Goal: Task Accomplishment & Management: Manage account settings

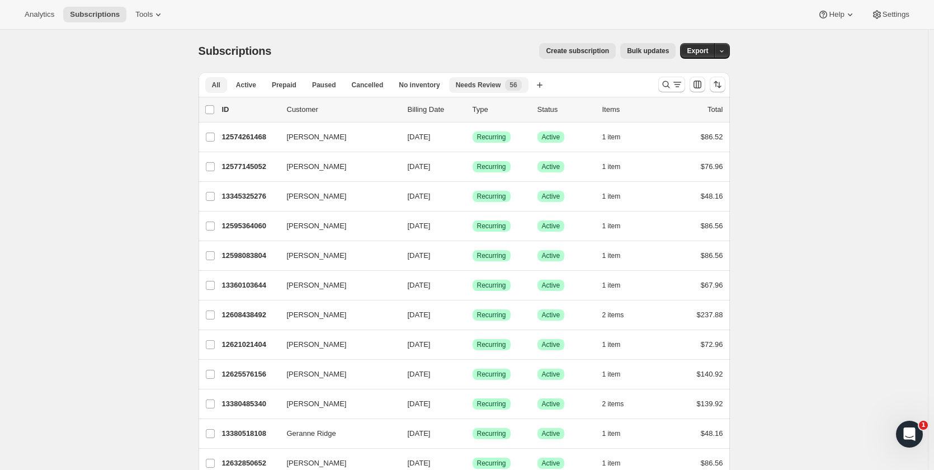
click at [495, 88] on div "Needs Review New 56" at bounding box center [489, 84] width 66 height 11
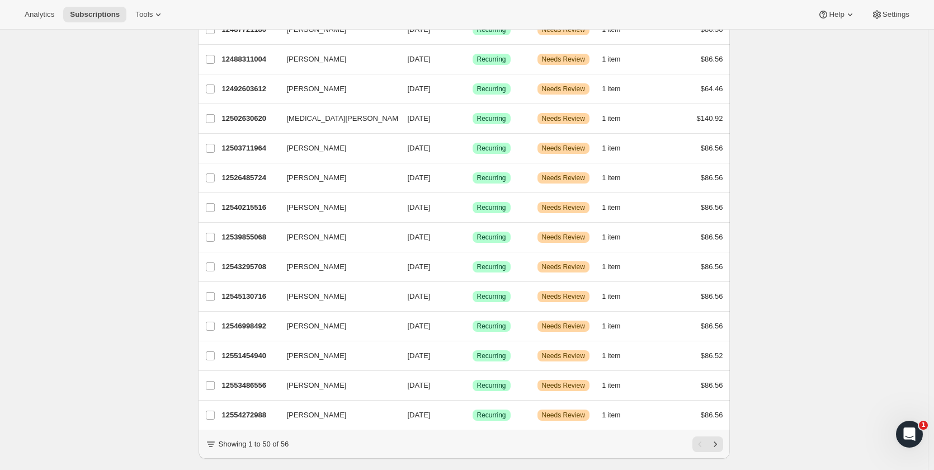
scroll to position [1206, 0]
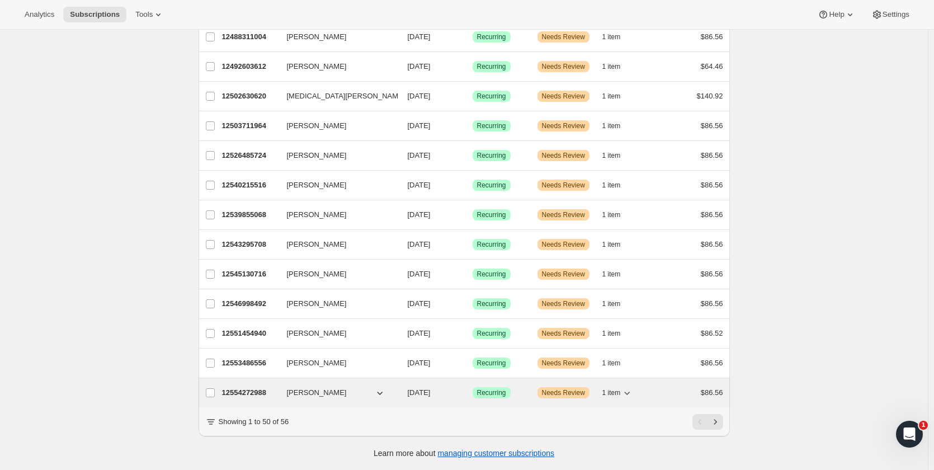
click at [252, 388] on p "12554272988" at bounding box center [250, 392] width 56 height 11
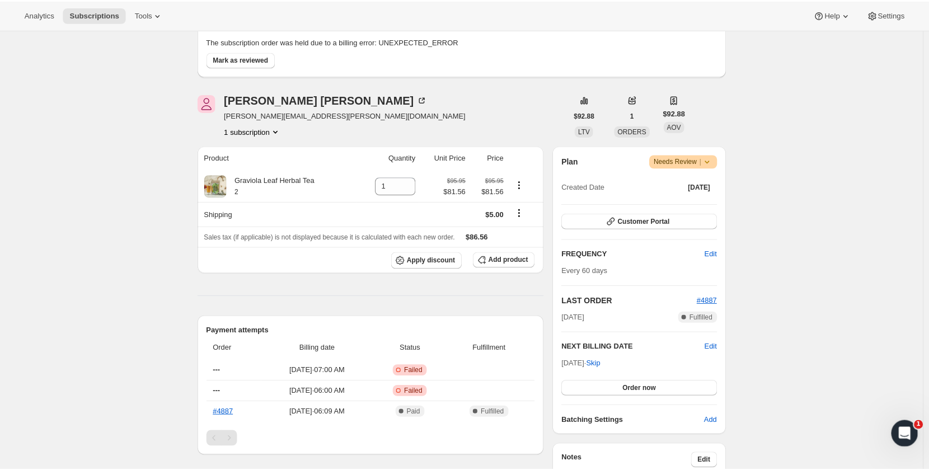
scroll to position [224, 0]
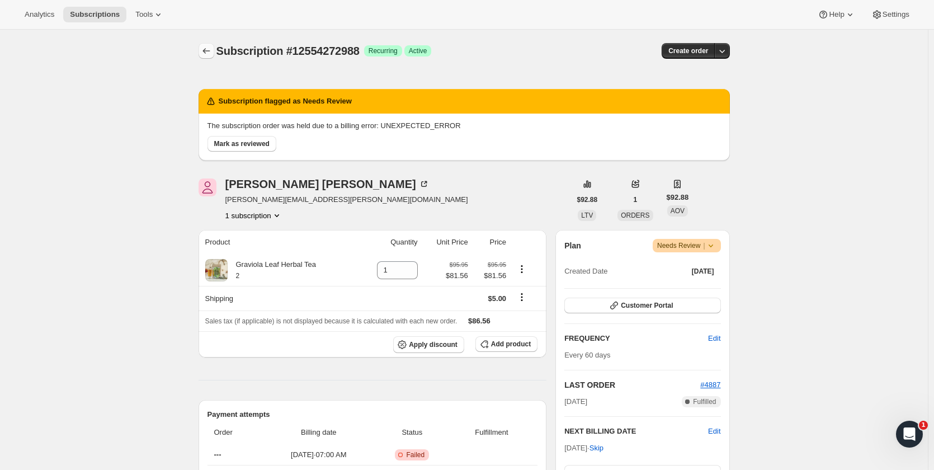
click at [206, 50] on icon "Subscriptions" at bounding box center [206, 51] width 7 height 6
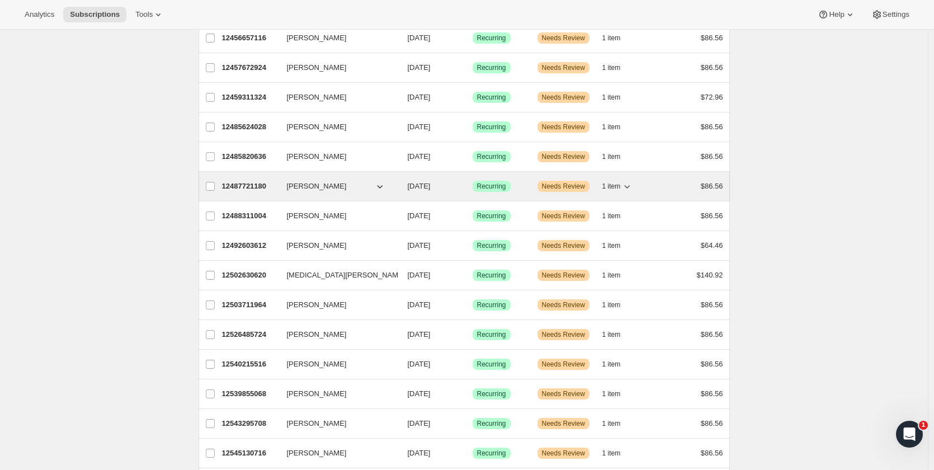
scroll to position [1038, 0]
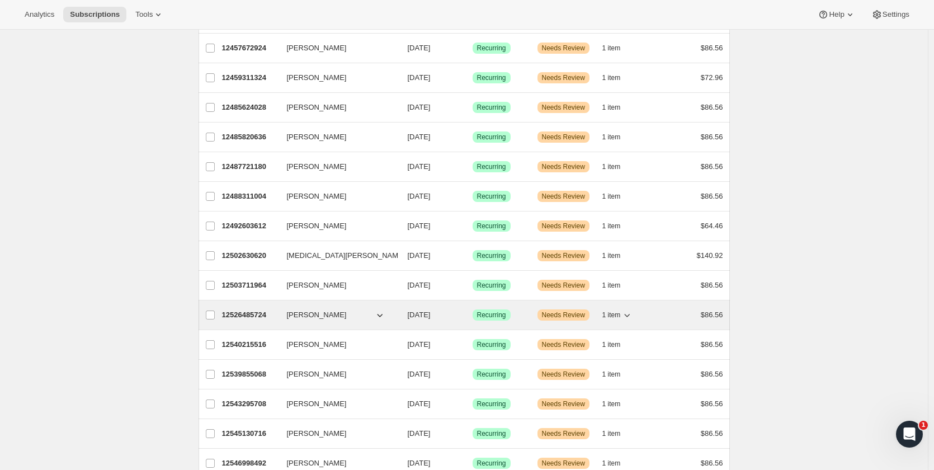
click at [257, 314] on p "12526485724" at bounding box center [250, 314] width 56 height 11
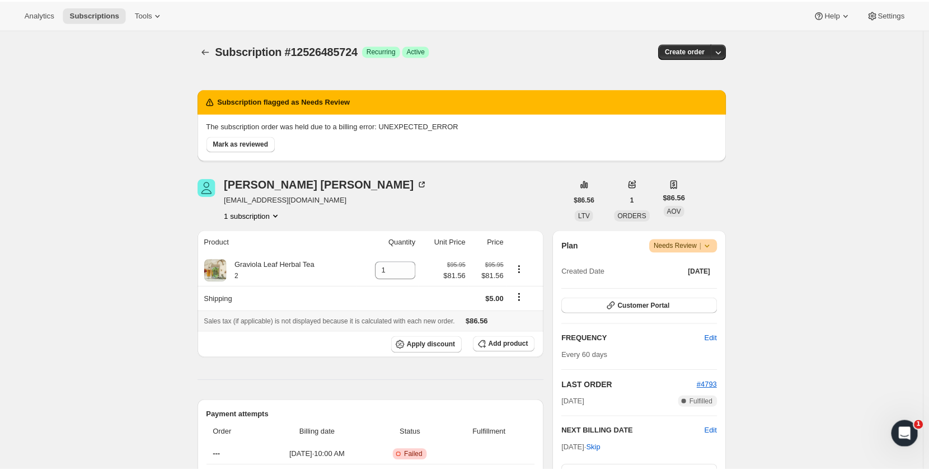
scroll to position [168, 0]
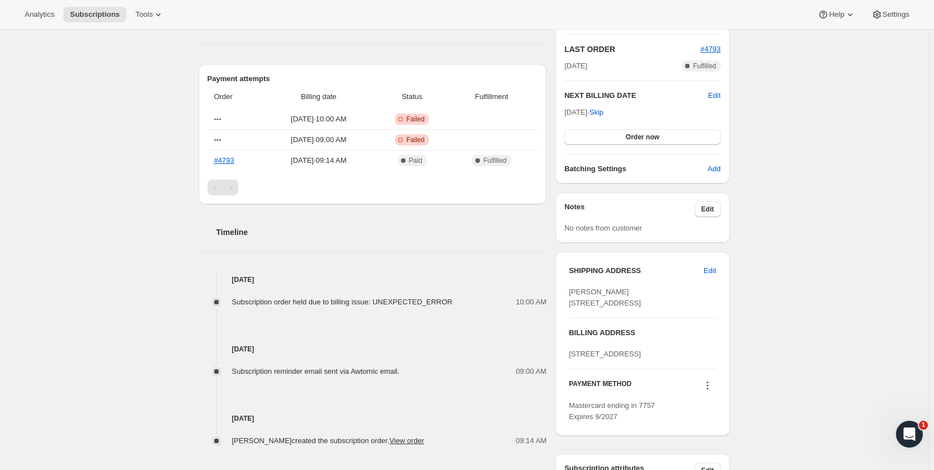
scroll to position [447, 0]
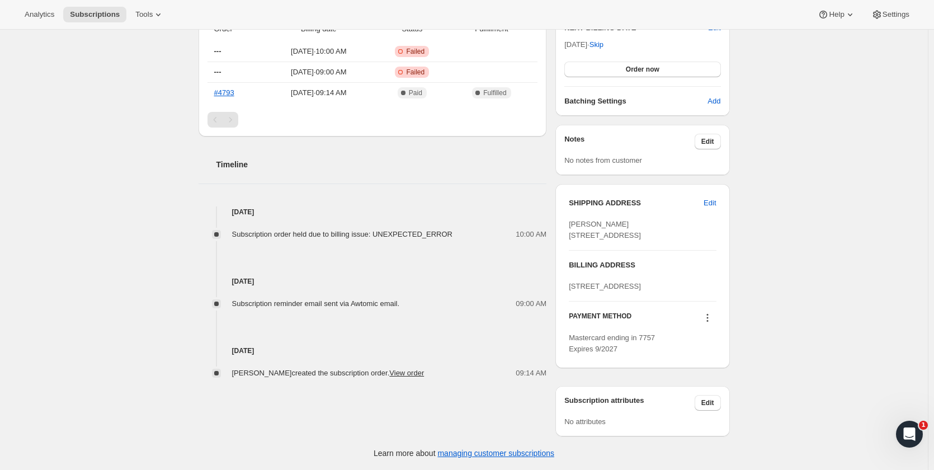
click at [709, 316] on icon at bounding box center [707, 317] width 11 height 11
click at [711, 379] on span "Send link to update card" at bounding box center [710, 383] width 78 height 8
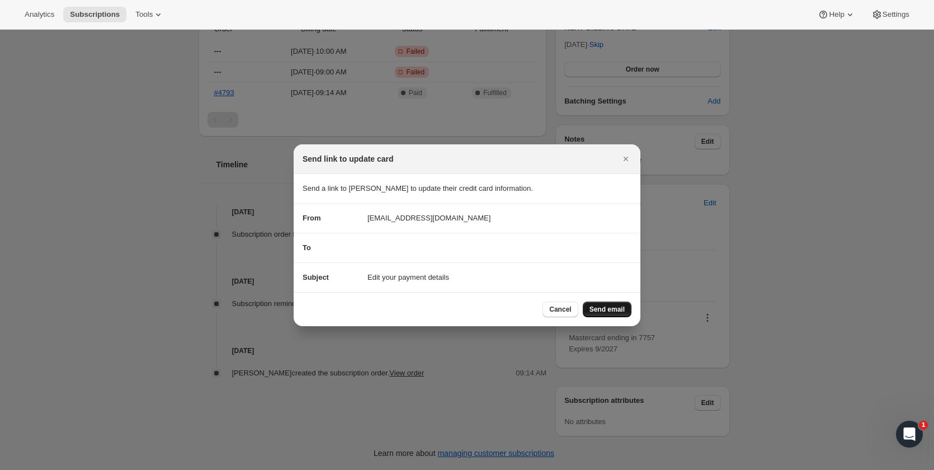
click at [598, 308] on span "Send email" at bounding box center [607, 309] width 35 height 9
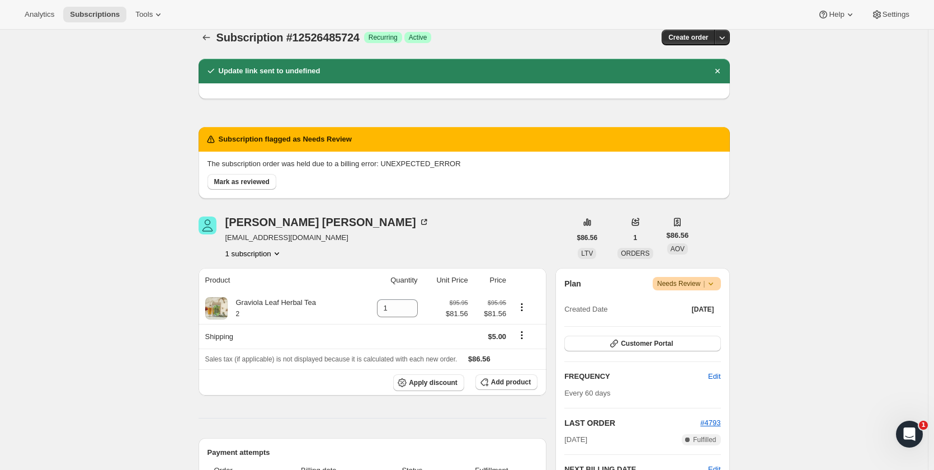
scroll to position [0, 0]
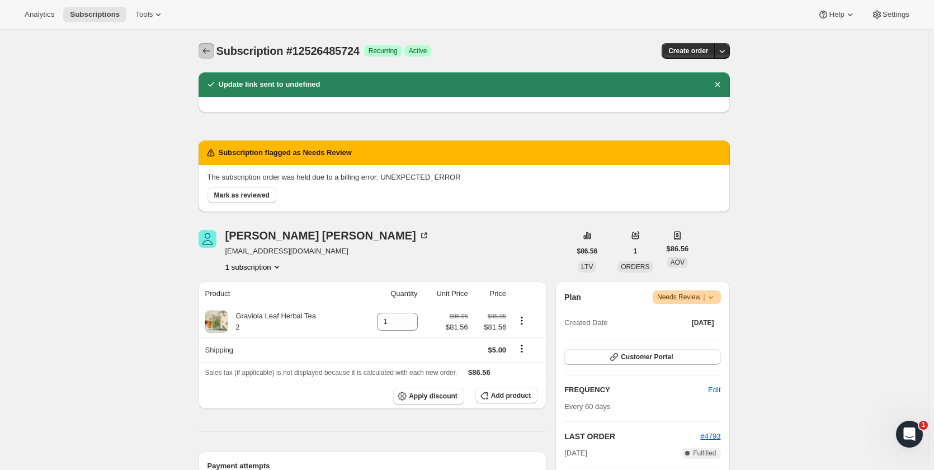
click at [208, 49] on icon "Subscriptions" at bounding box center [206, 50] width 11 height 11
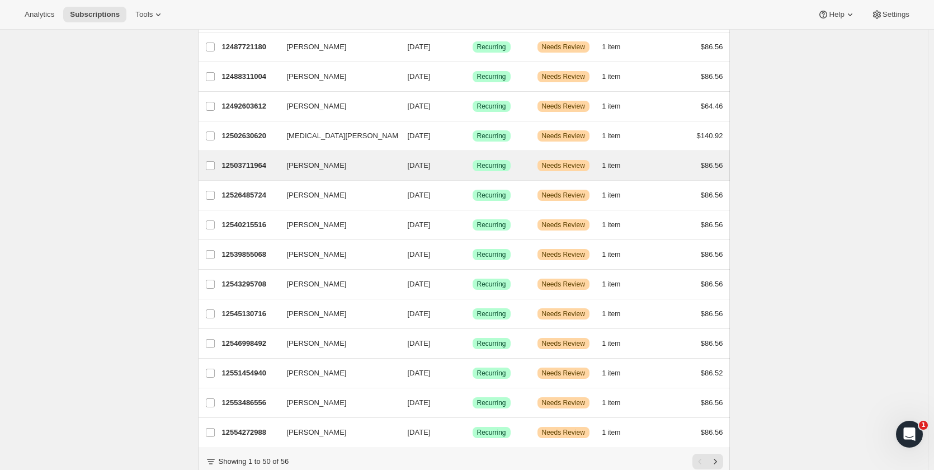
scroll to position [1206, 0]
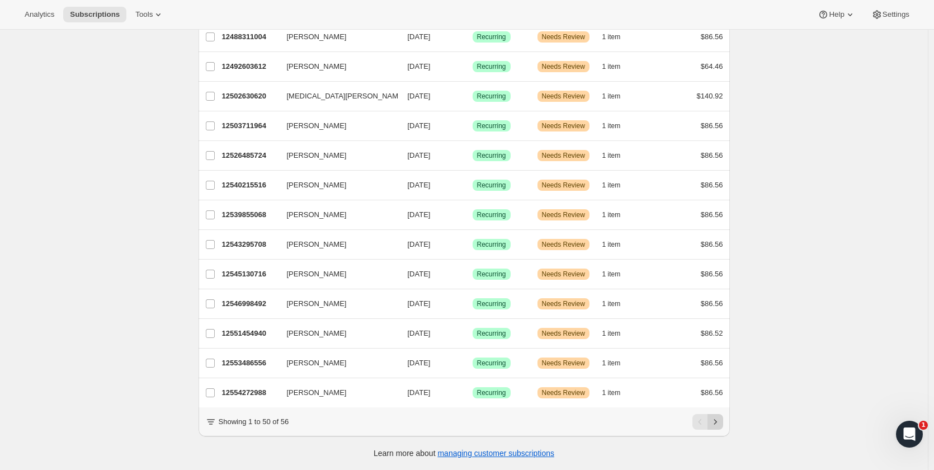
click at [718, 421] on icon "Next" at bounding box center [715, 421] width 11 height 11
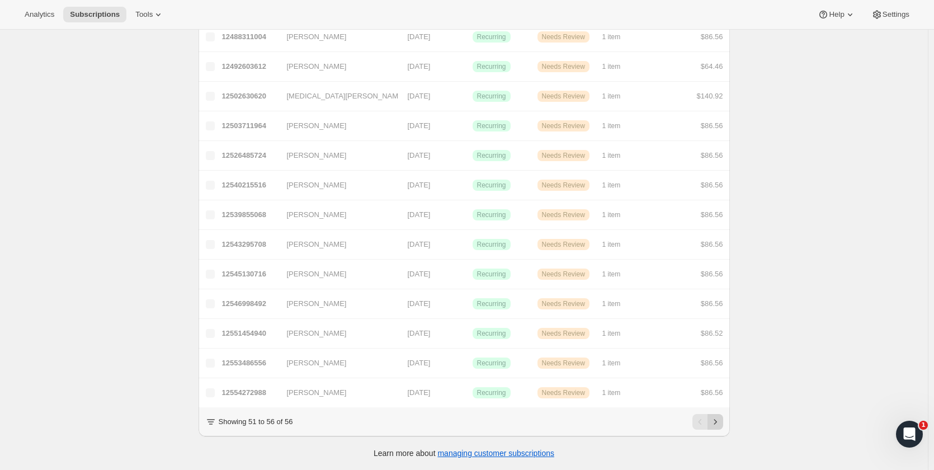
scroll to position [30, 0]
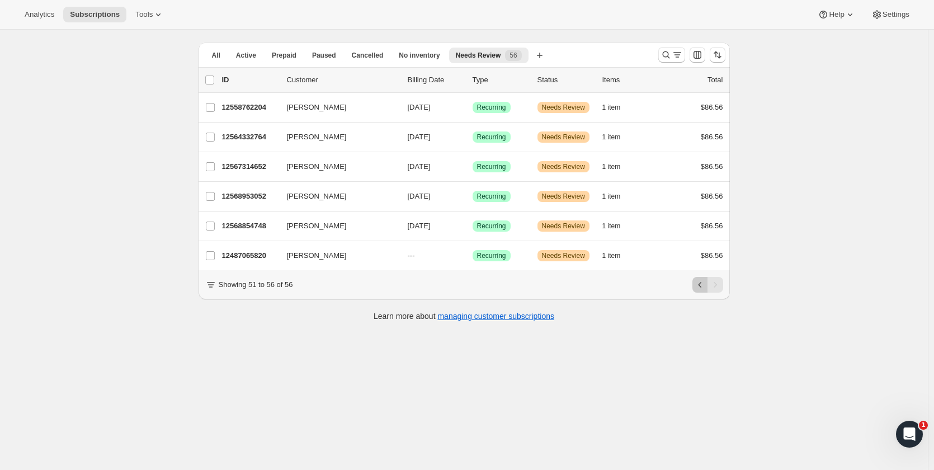
click at [697, 293] on button "Previous" at bounding box center [701, 285] width 16 height 16
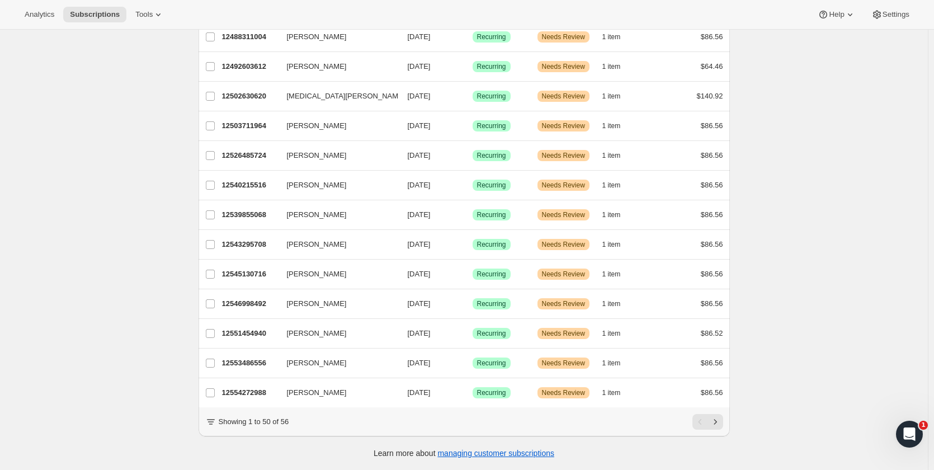
scroll to position [1206, 0]
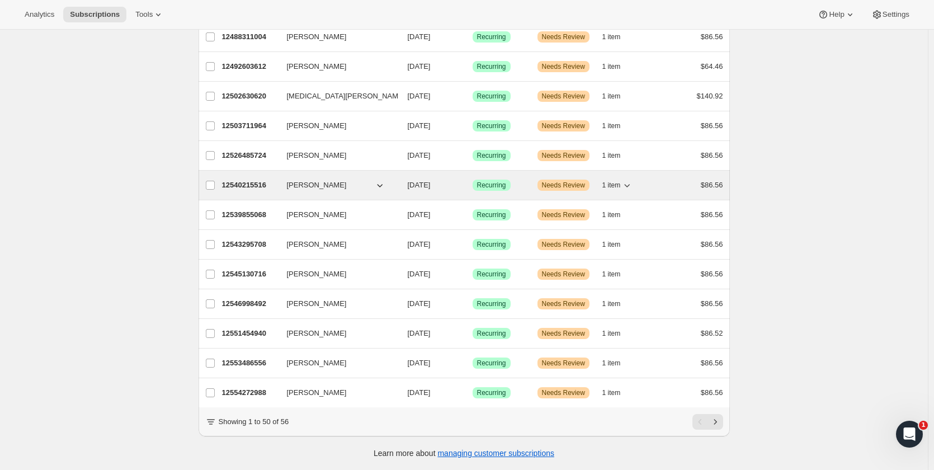
click at [246, 180] on p "12540215516" at bounding box center [250, 185] width 56 height 11
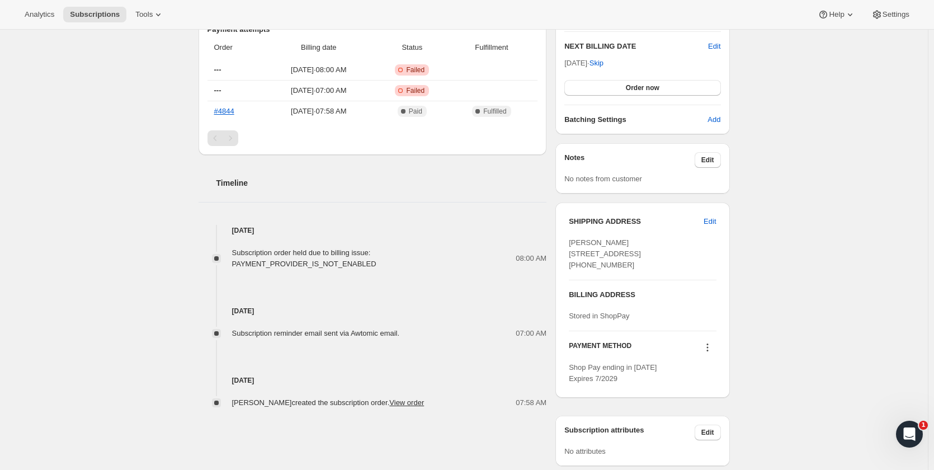
scroll to position [436, 0]
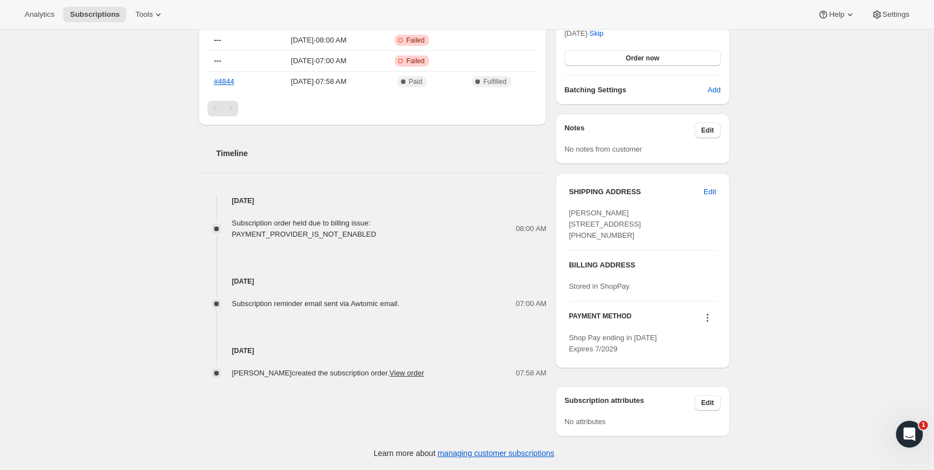
click at [712, 314] on icon at bounding box center [707, 317] width 11 height 11
click at [711, 357] on span "Send link to update card" at bounding box center [710, 361] width 78 height 8
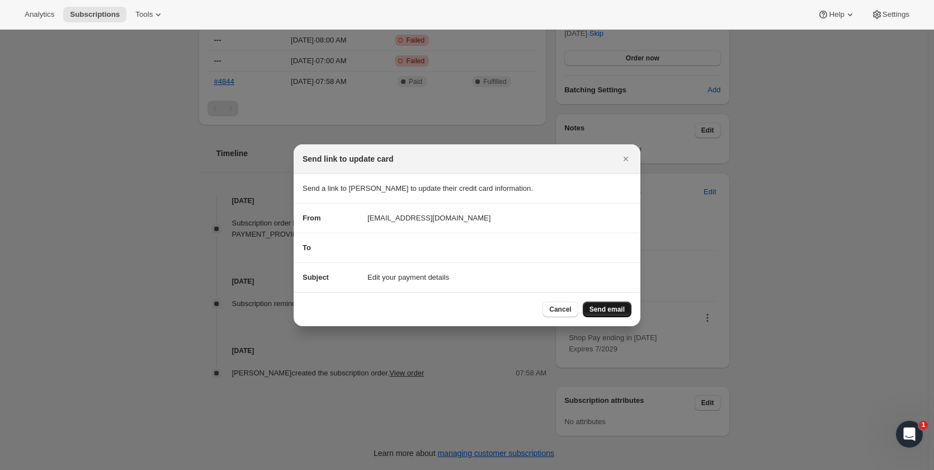
click at [601, 309] on span "Send email" at bounding box center [607, 309] width 35 height 9
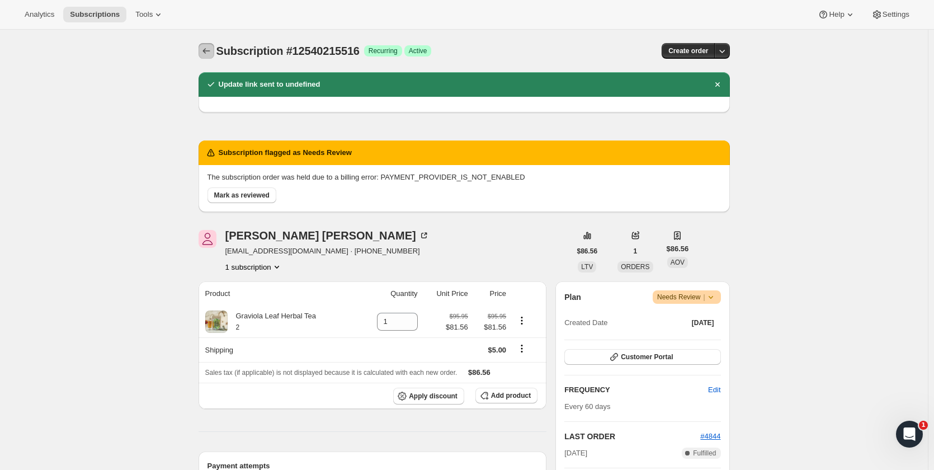
click at [210, 51] on icon "Subscriptions" at bounding box center [206, 50] width 11 height 11
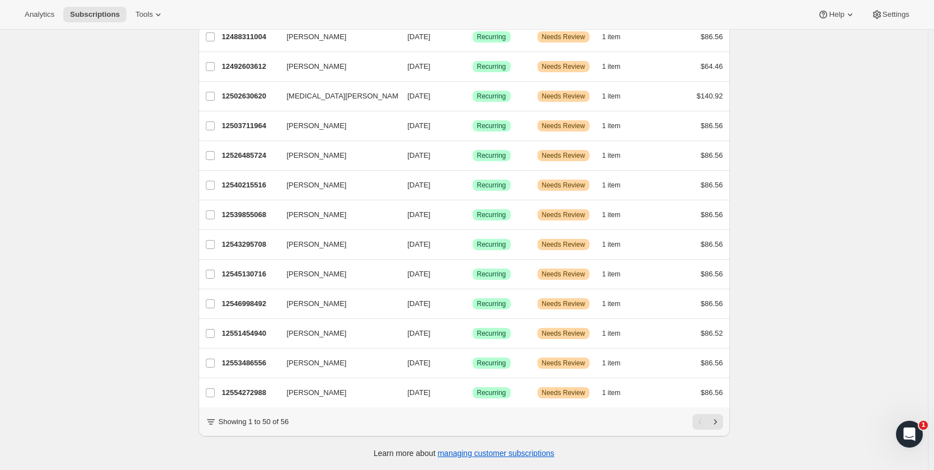
scroll to position [1206, 0]
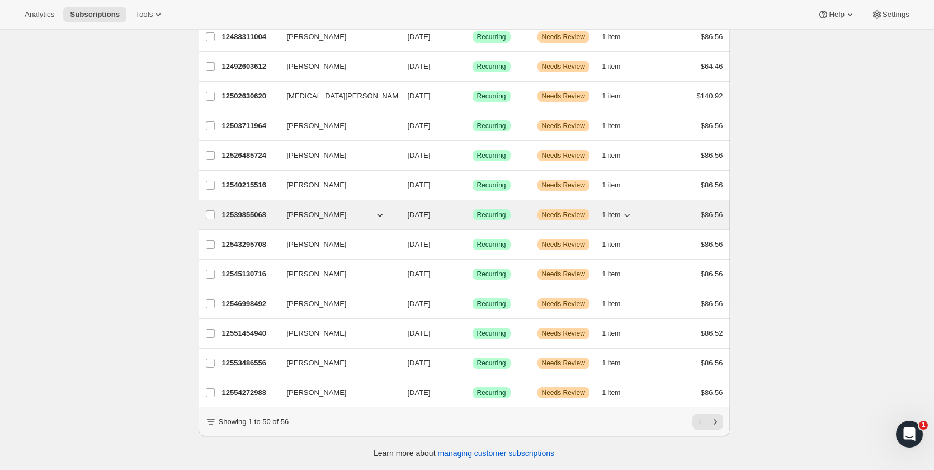
click at [238, 209] on p "12539855068" at bounding box center [250, 214] width 56 height 11
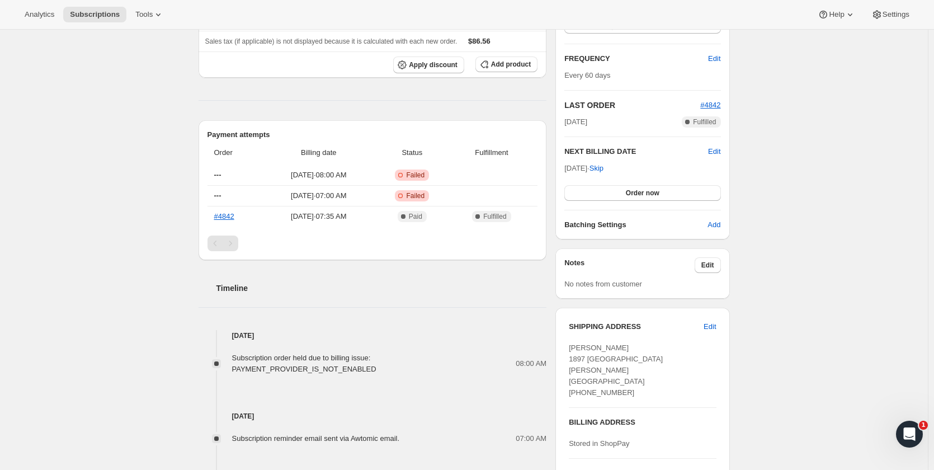
scroll to position [436, 0]
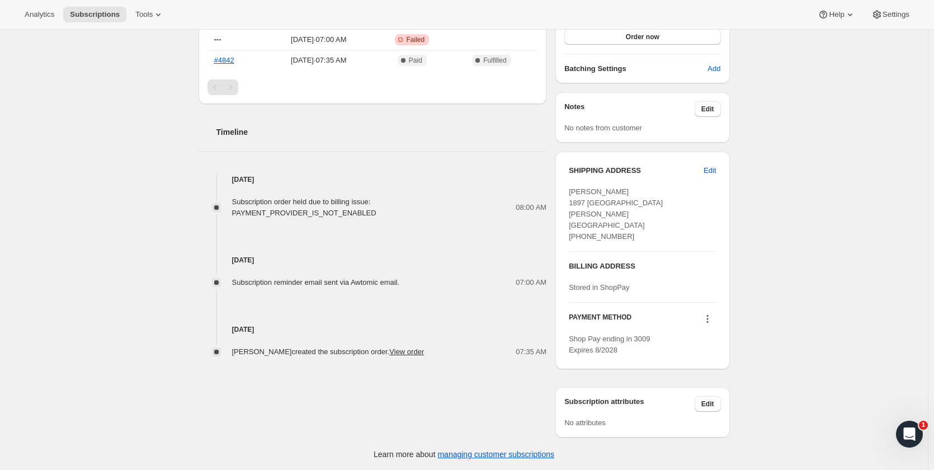
click at [708, 319] on icon at bounding box center [708, 319] width 2 height 2
click at [712, 338] on span "Send link to update card" at bounding box center [710, 340] width 78 height 8
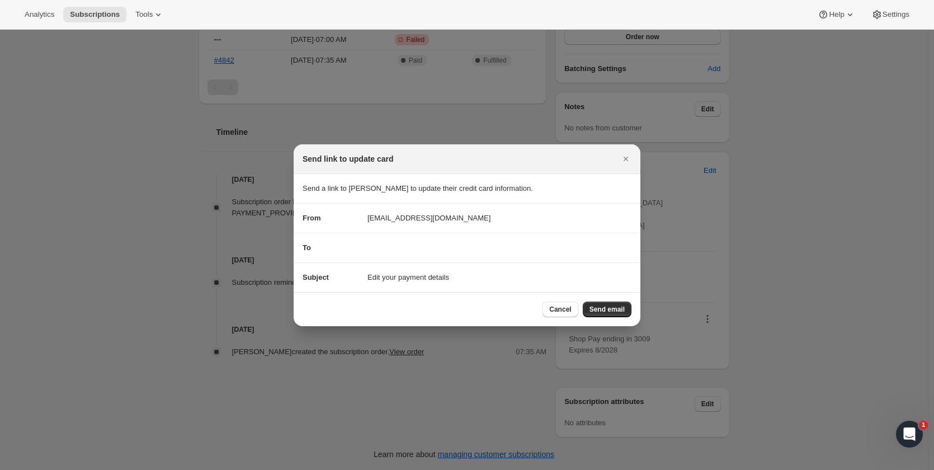
scroll to position [0, 0]
click at [601, 305] on span "Send email" at bounding box center [607, 309] width 35 height 9
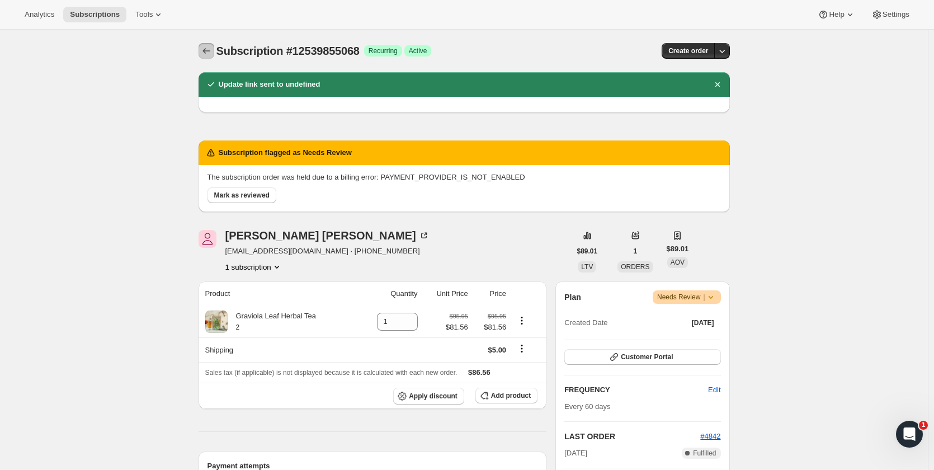
click at [206, 50] on icon "Subscriptions" at bounding box center [206, 51] width 7 height 6
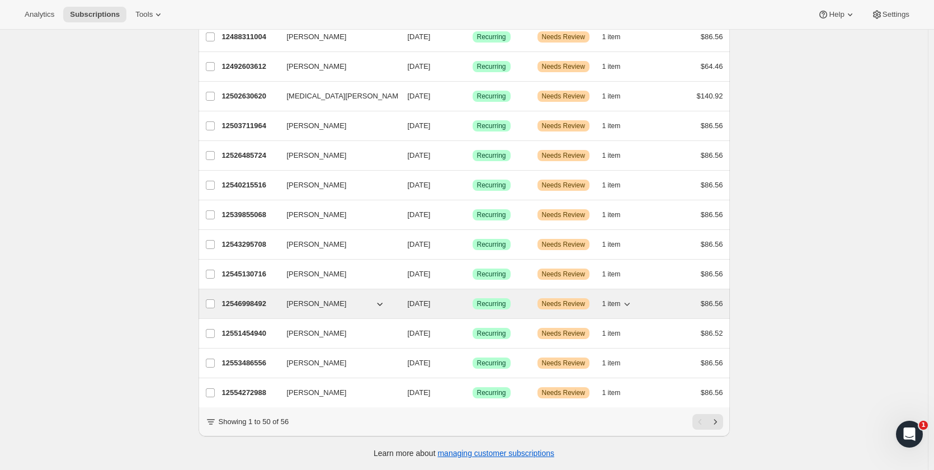
scroll to position [1206, 0]
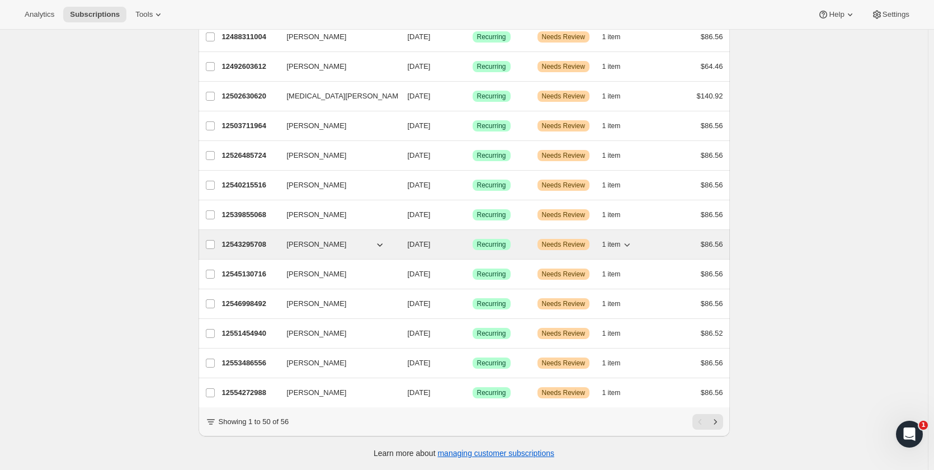
click at [264, 239] on p "12543295708" at bounding box center [250, 244] width 56 height 11
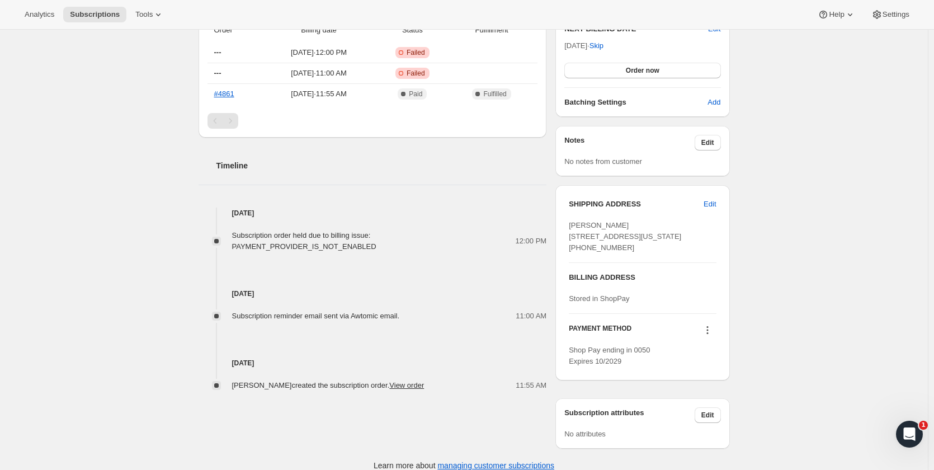
scroll to position [436, 0]
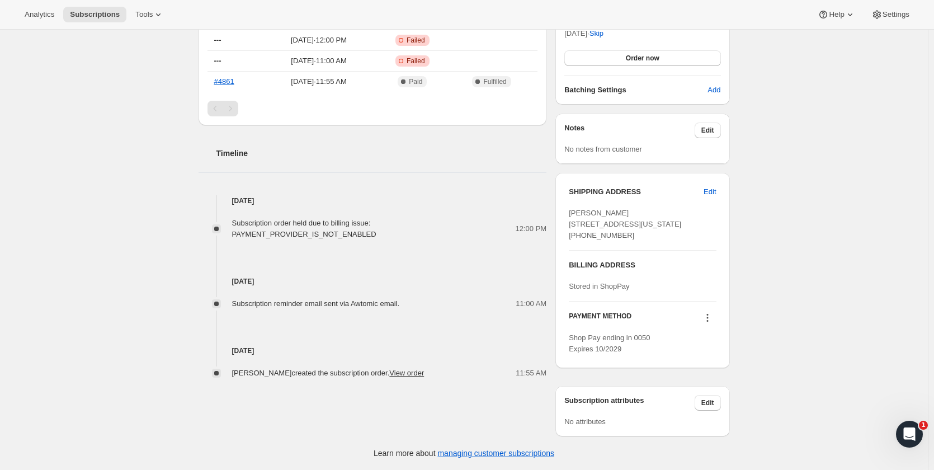
click at [709, 317] on icon at bounding box center [707, 317] width 11 height 11
click at [713, 357] on span "Send link to update card" at bounding box center [710, 361] width 78 height 8
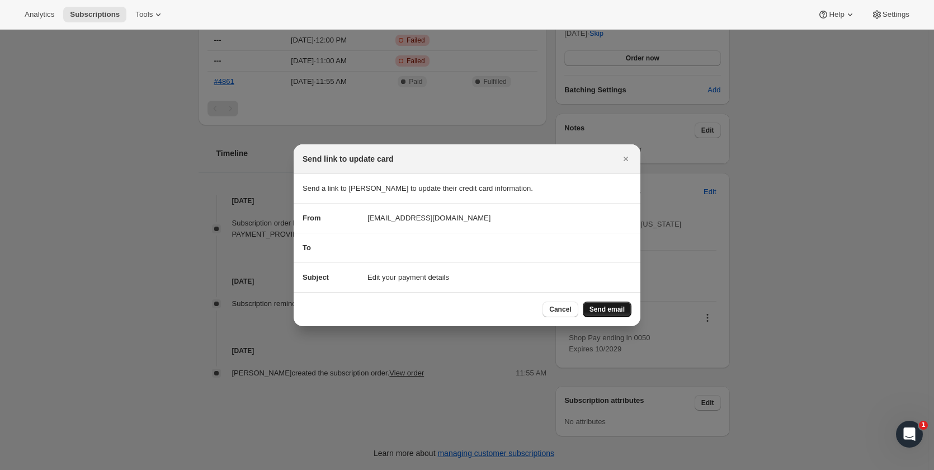
click at [613, 309] on span "Send email" at bounding box center [607, 309] width 35 height 9
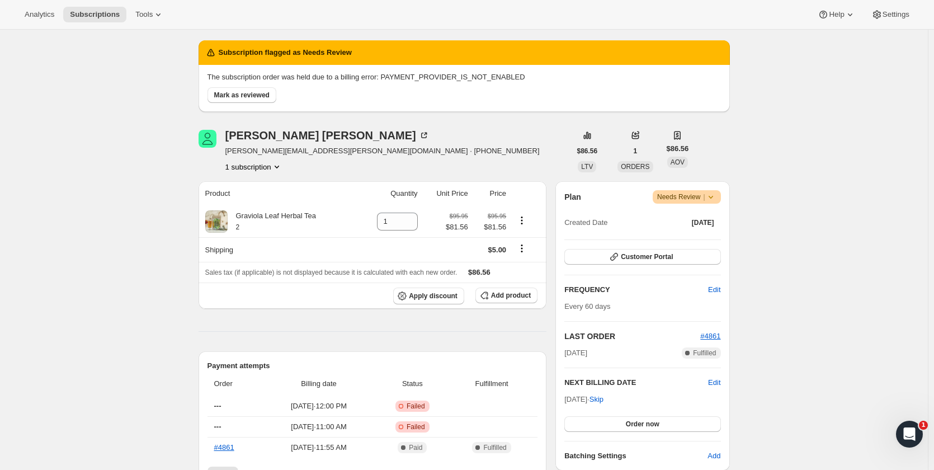
scroll to position [0, 0]
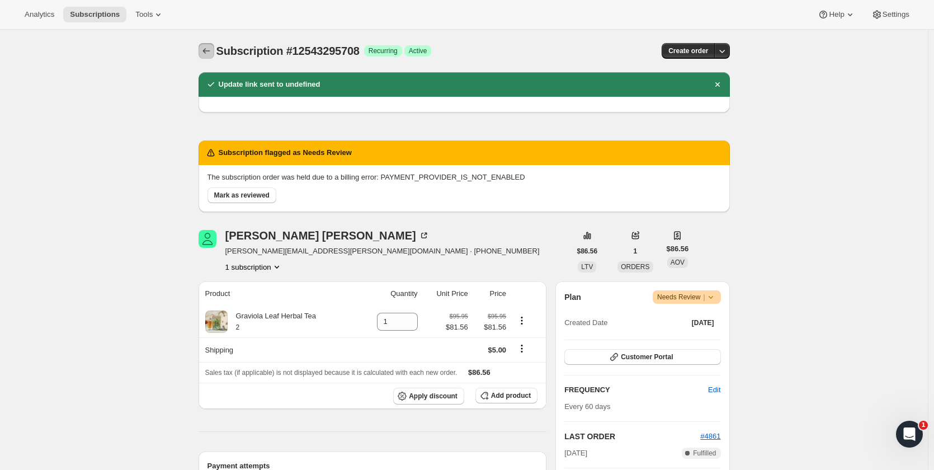
click at [208, 50] on icon "Subscriptions" at bounding box center [206, 50] width 11 height 11
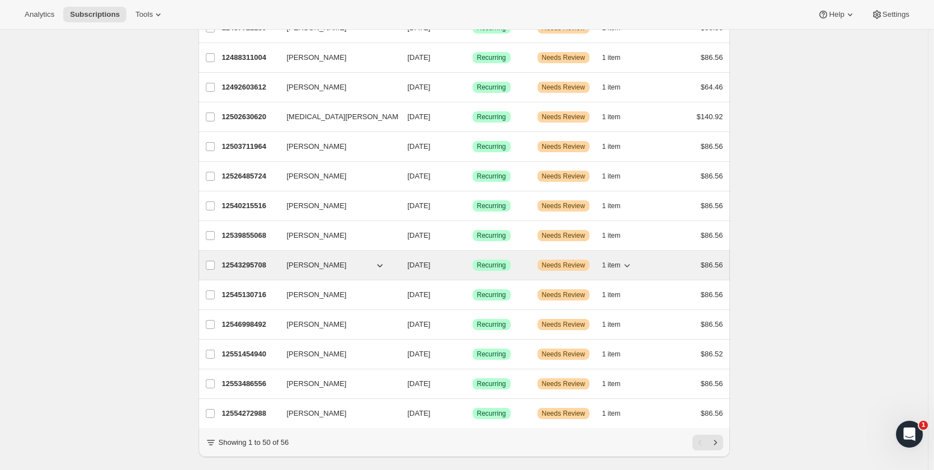
scroll to position [1206, 0]
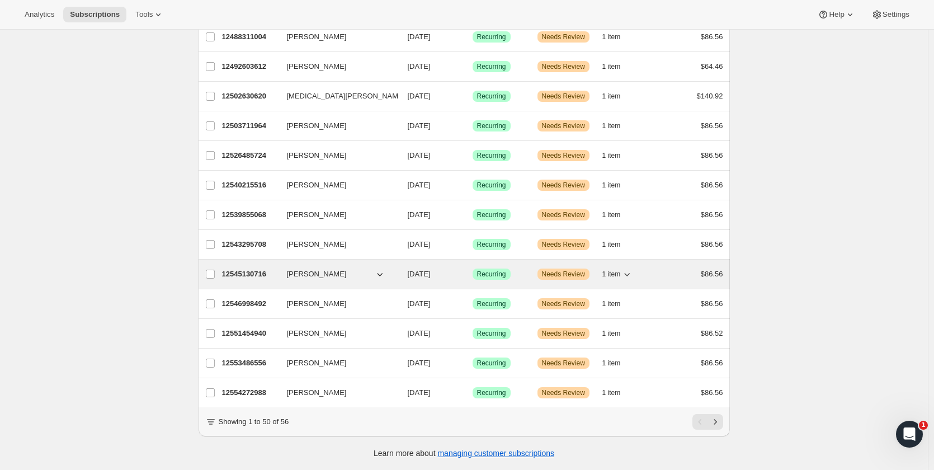
click at [242, 269] on p "12545130716" at bounding box center [250, 274] width 56 height 11
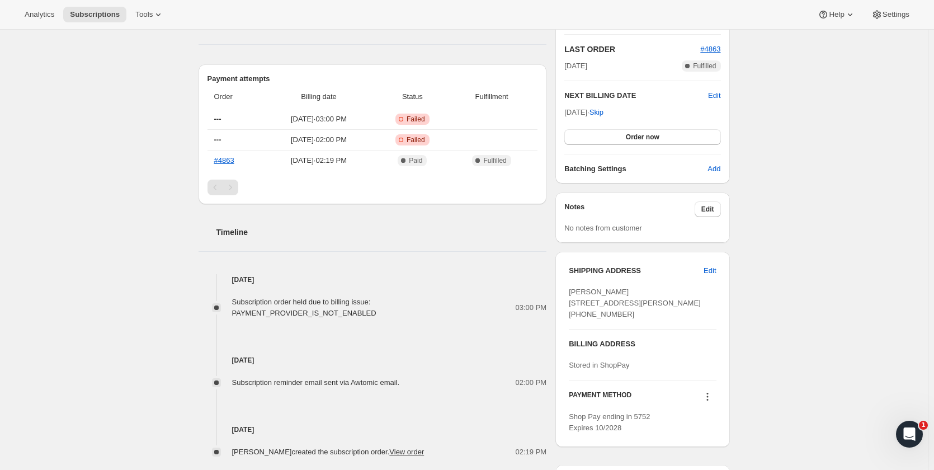
scroll to position [436, 0]
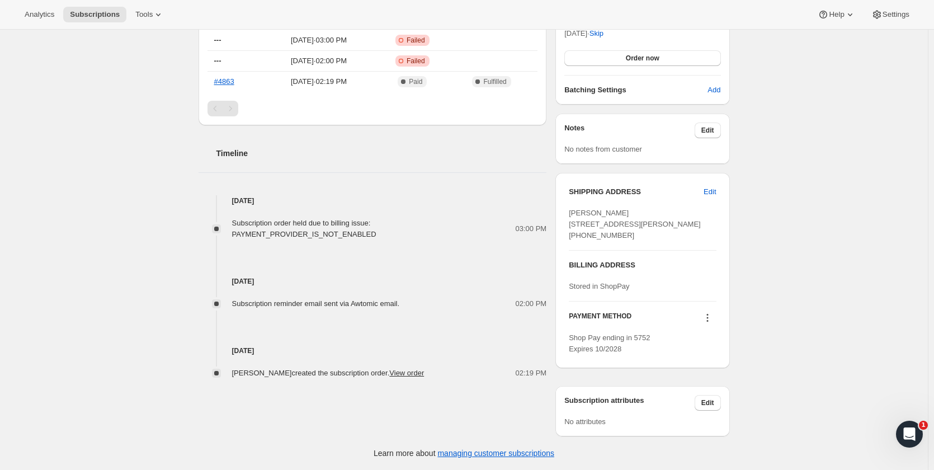
click at [708, 318] on icon at bounding box center [707, 317] width 11 height 11
click at [713, 357] on span "Send link to update card" at bounding box center [710, 361] width 78 height 8
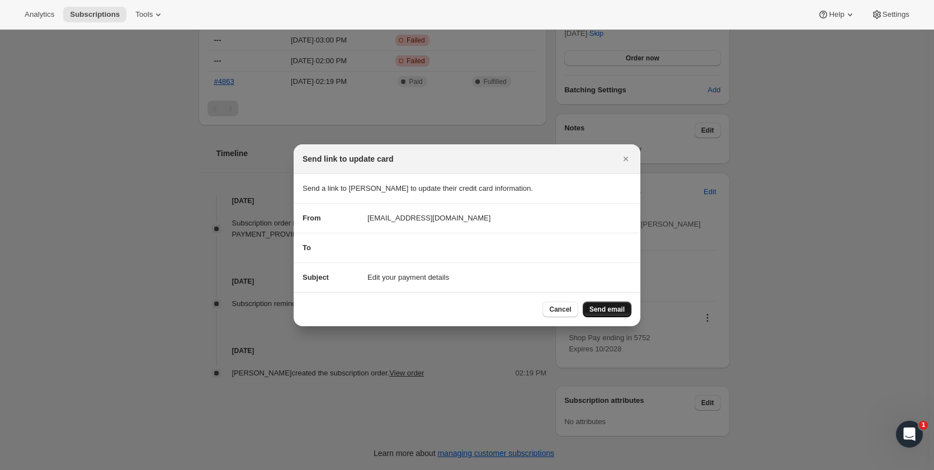
click at [607, 306] on span "Send email" at bounding box center [607, 309] width 35 height 9
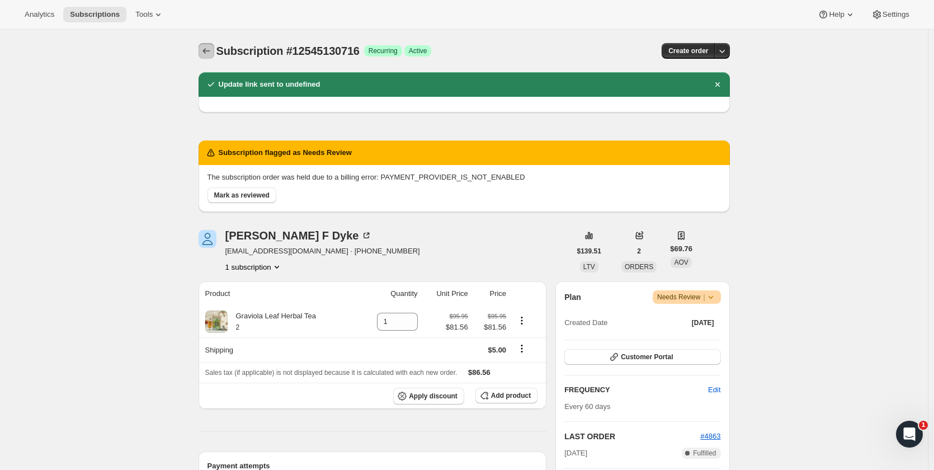
click at [207, 54] on icon "Subscriptions" at bounding box center [206, 50] width 11 height 11
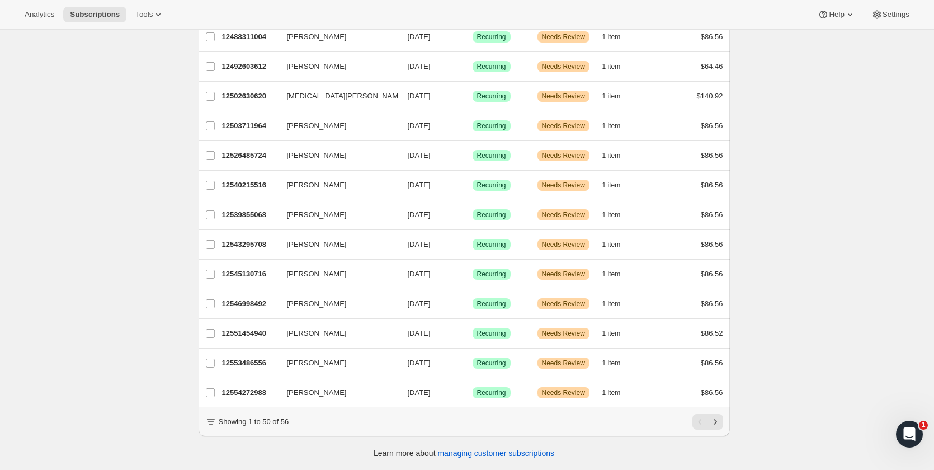
scroll to position [1206, 0]
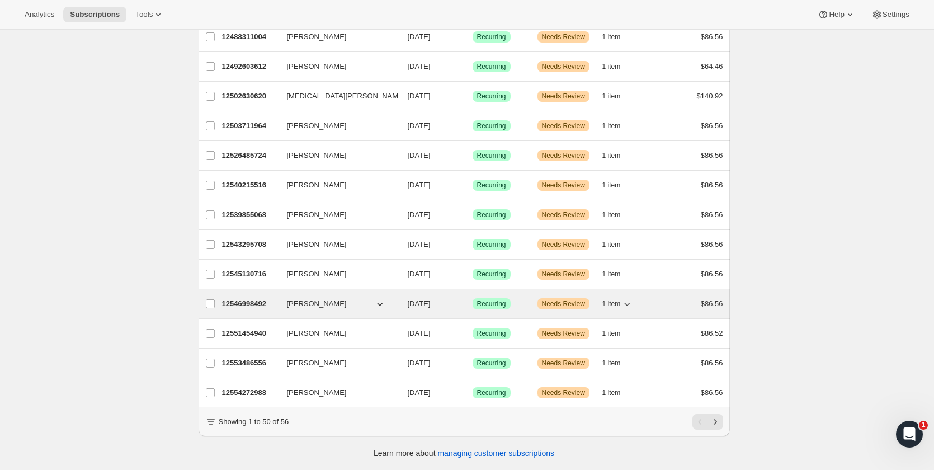
click at [256, 298] on p "12546998492" at bounding box center [250, 303] width 56 height 11
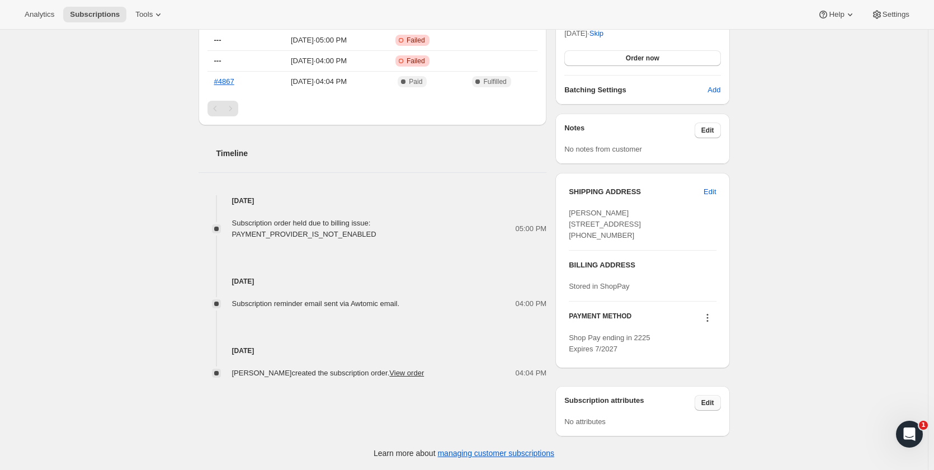
scroll to position [436, 0]
click at [707, 319] on icon at bounding box center [707, 317] width 11 height 11
click at [709, 357] on span "Send link to update card" at bounding box center [710, 361] width 78 height 8
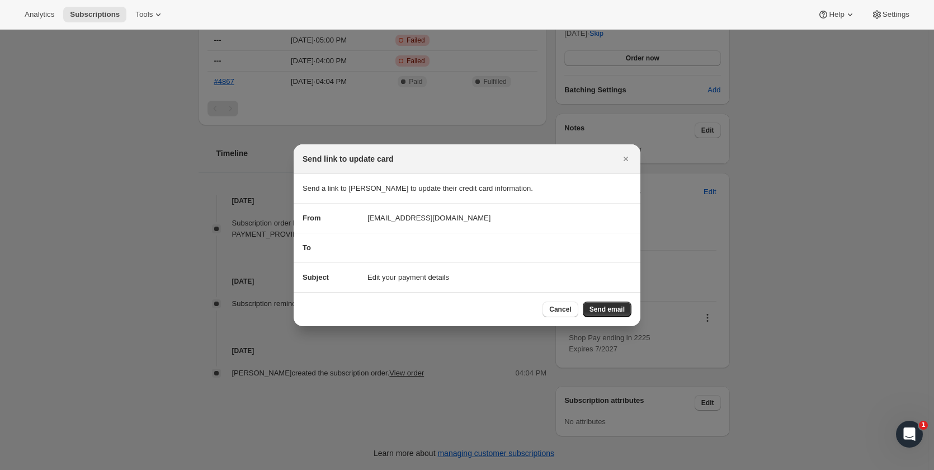
scroll to position [0, 0]
click at [611, 304] on button "Send email" at bounding box center [607, 310] width 49 height 16
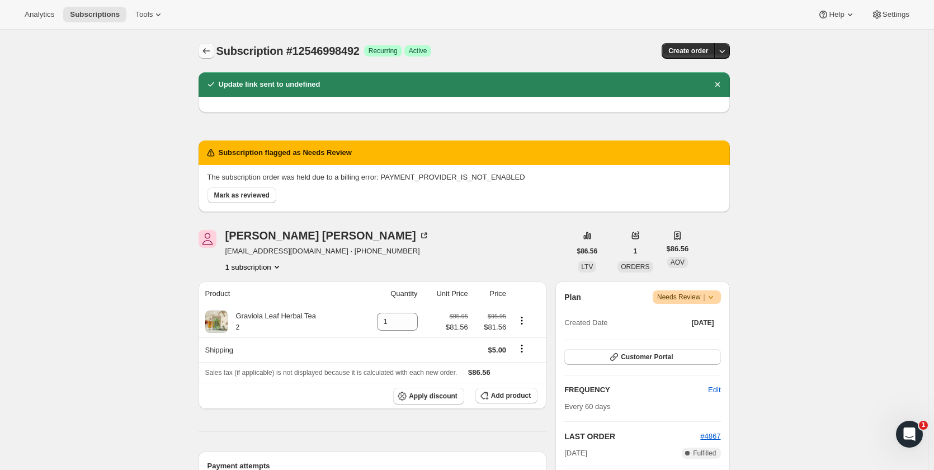
click at [206, 54] on icon "Subscriptions" at bounding box center [206, 50] width 11 height 11
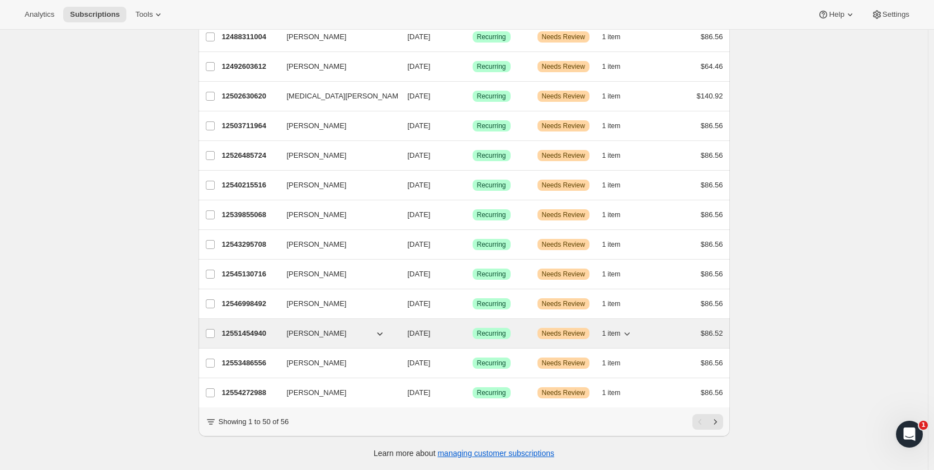
click at [246, 328] on p "12551454940" at bounding box center [250, 333] width 56 height 11
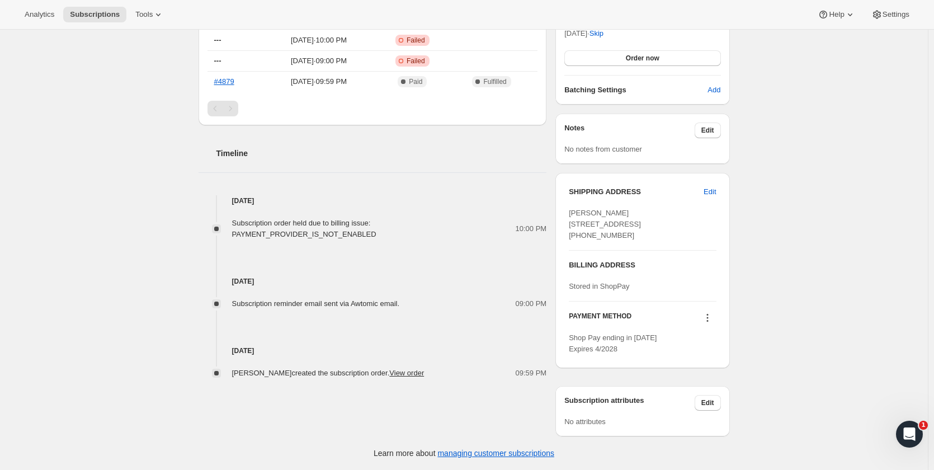
click at [708, 318] on icon at bounding box center [708, 318] width 2 height 2
click at [713, 357] on span "Send link to update card" at bounding box center [710, 361] width 78 height 8
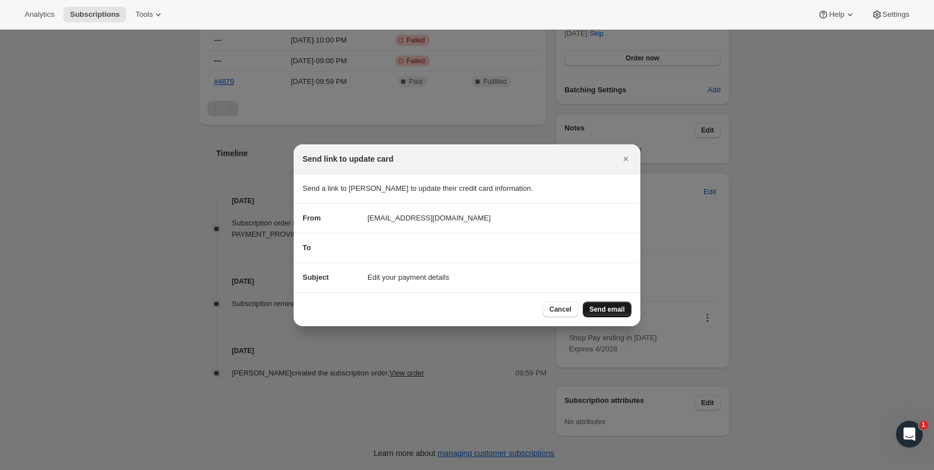
click at [607, 313] on span "Send email" at bounding box center [607, 309] width 35 height 9
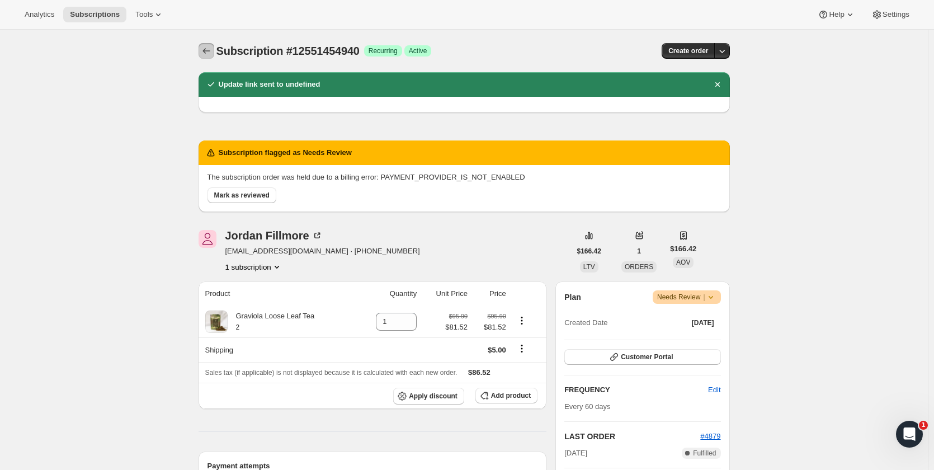
click at [209, 47] on icon "Subscriptions" at bounding box center [206, 50] width 11 height 11
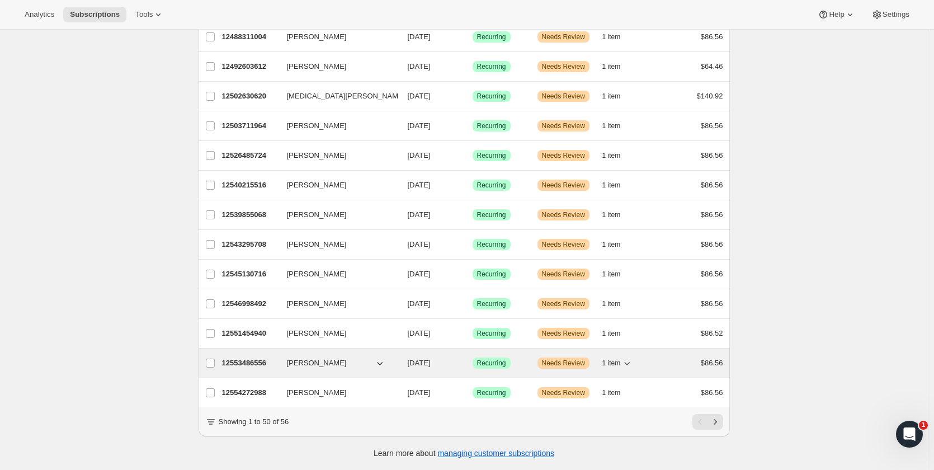
click at [253, 358] on p "12553486556" at bounding box center [250, 363] width 56 height 11
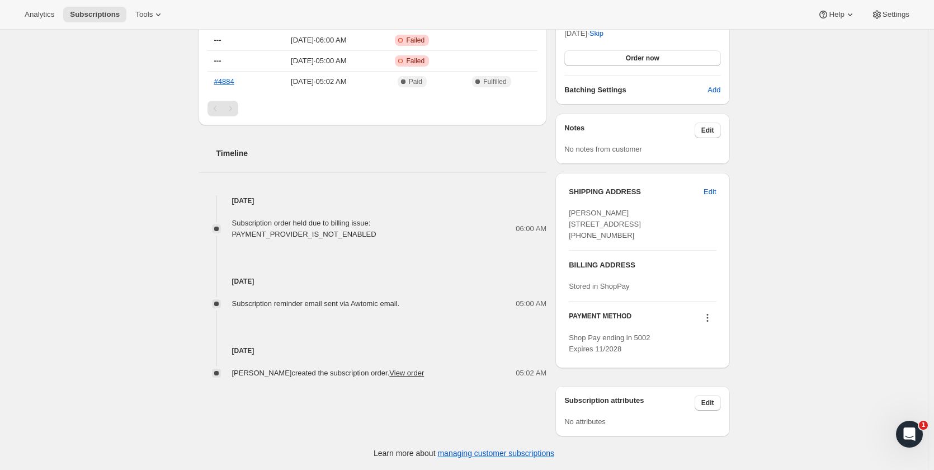
click at [708, 318] on icon at bounding box center [708, 318] width 2 height 2
click at [708, 357] on span "Send link to update card" at bounding box center [710, 361] width 78 height 8
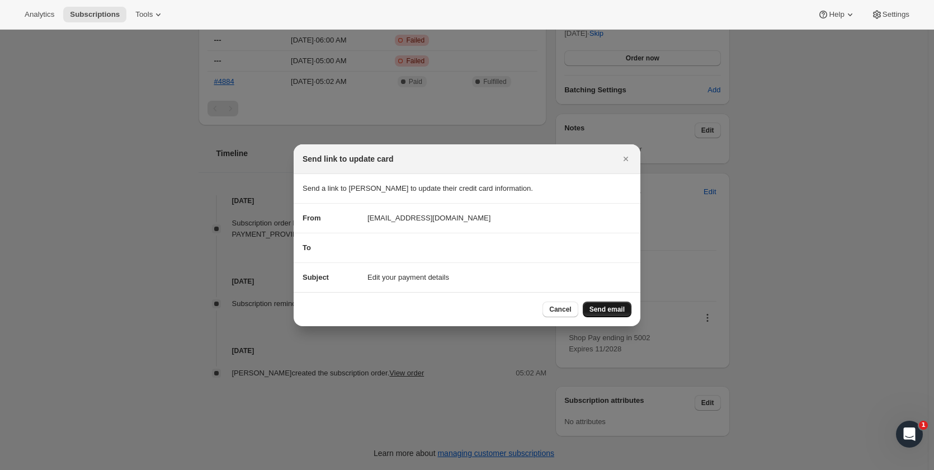
click at [620, 308] on span "Send email" at bounding box center [607, 309] width 35 height 9
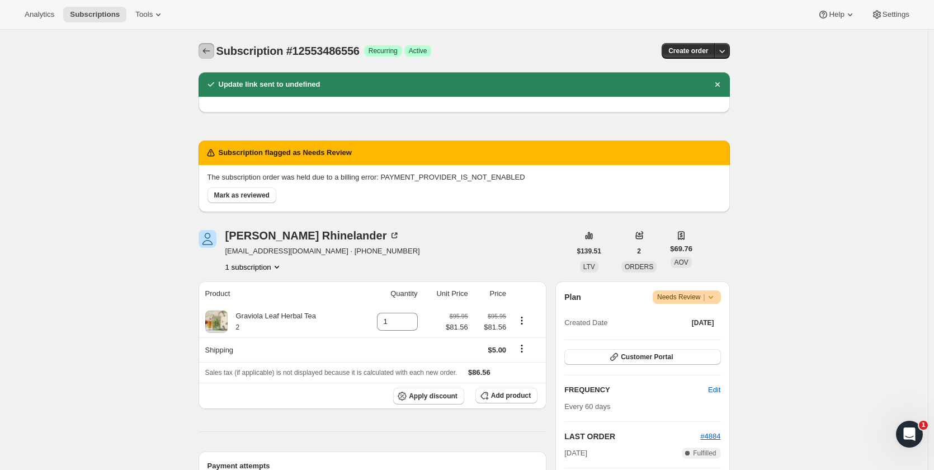
click at [212, 53] on icon "Subscriptions" at bounding box center [206, 50] width 11 height 11
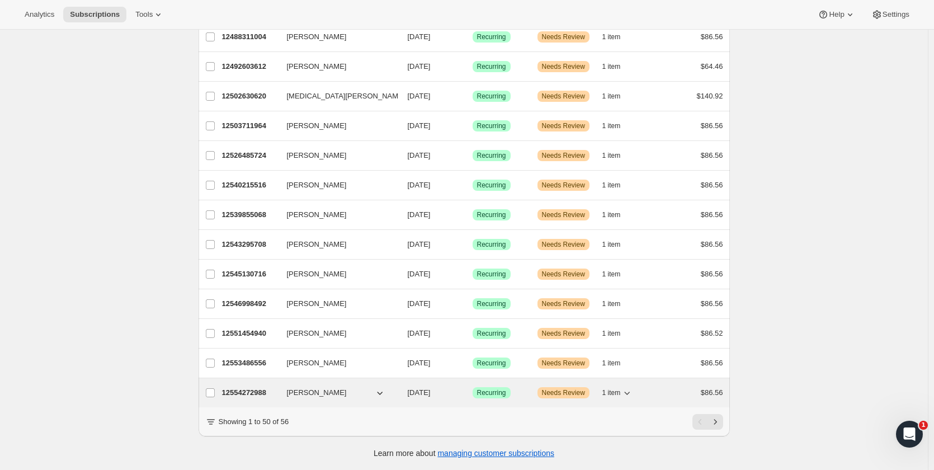
click at [251, 387] on p "12554272988" at bounding box center [250, 392] width 56 height 11
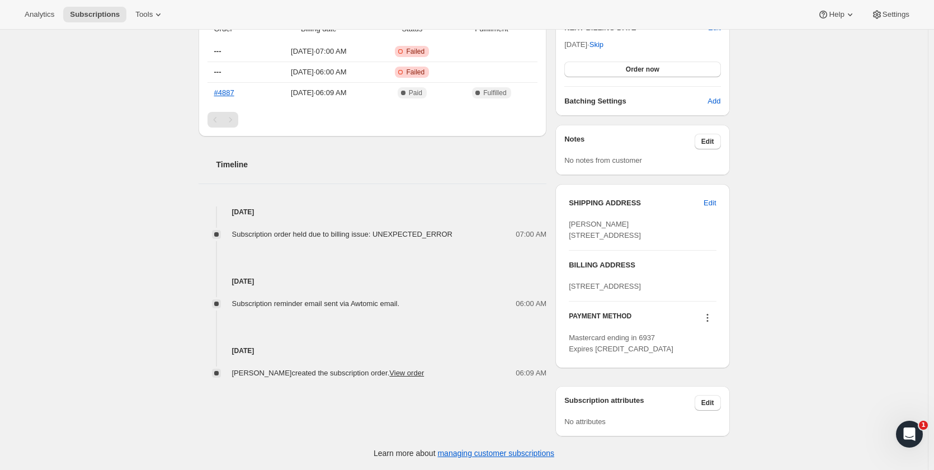
click at [709, 319] on icon at bounding box center [707, 317] width 11 height 11
click at [707, 379] on span "Send link to update card" at bounding box center [710, 383] width 78 height 8
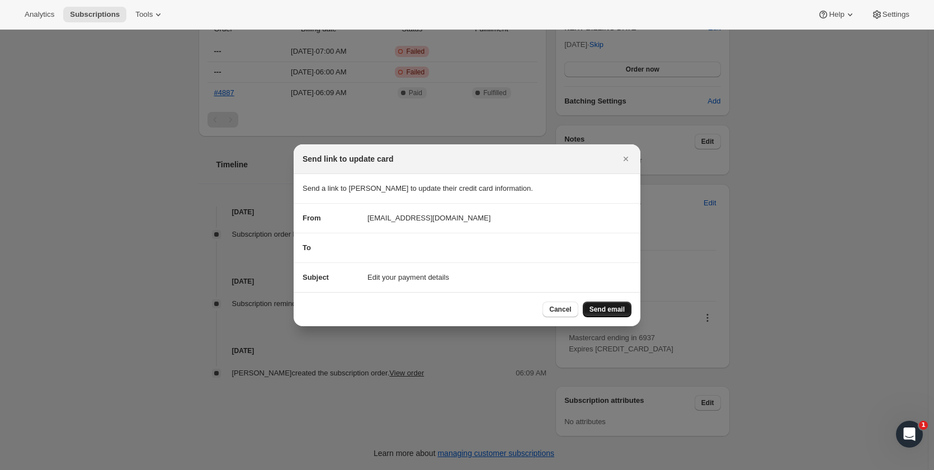
click at [611, 307] on span "Send email" at bounding box center [607, 309] width 35 height 9
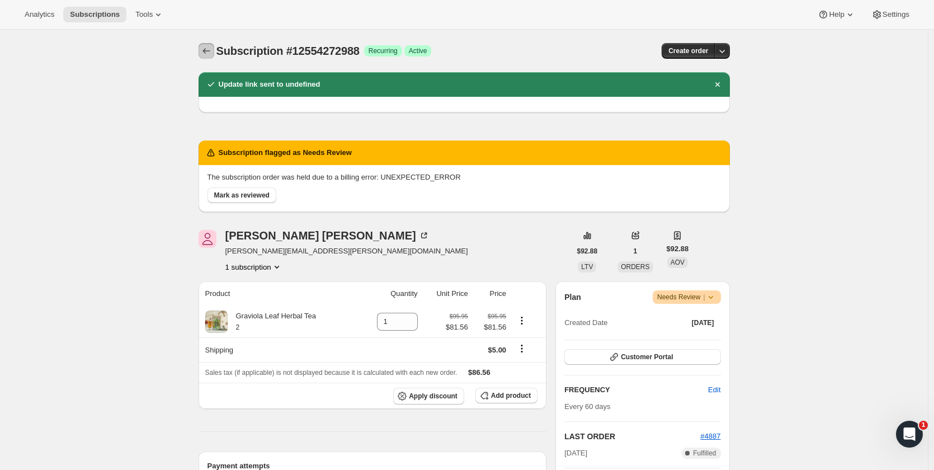
click at [204, 52] on icon "Subscriptions" at bounding box center [206, 50] width 11 height 11
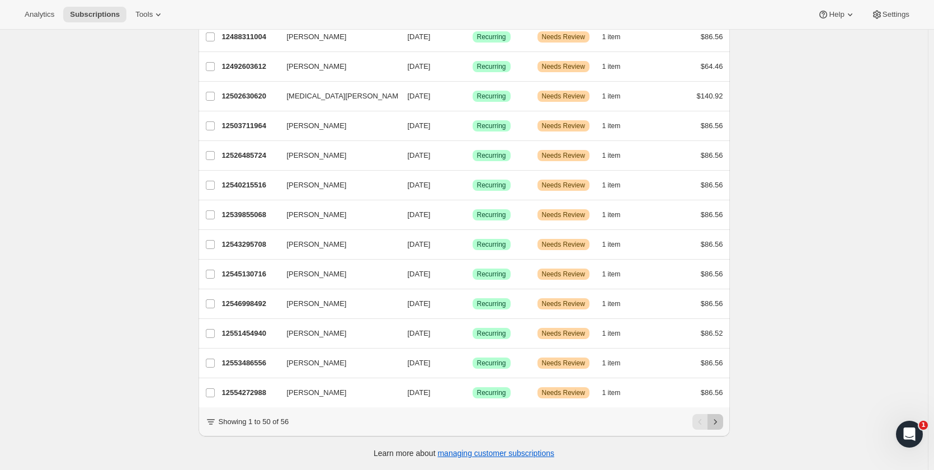
click at [715, 420] on icon "Next" at bounding box center [715, 421] width 11 height 11
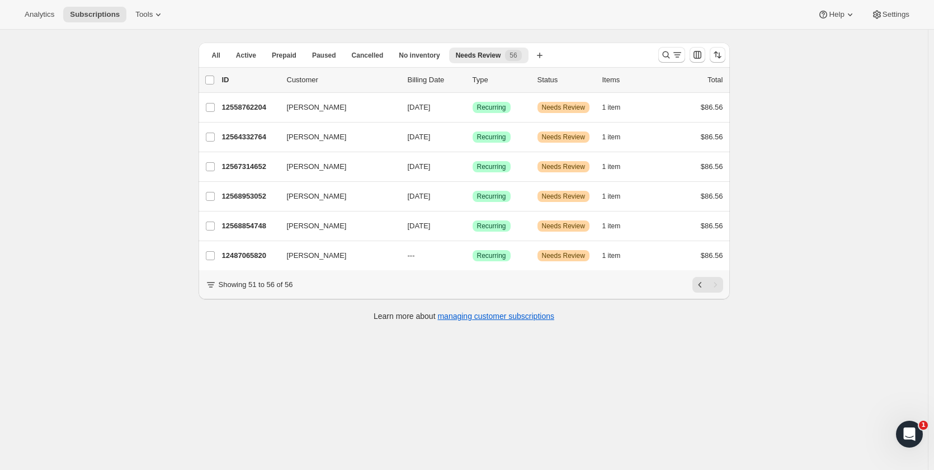
drag, startPoint x: 257, startPoint y: 253, endPoint x: 185, endPoint y: 347, distance: 118.5
click at [185, 347] on div "Subscriptions. This page is ready Subscriptions Create subscription Bulk update…" at bounding box center [464, 235] width 928 height 470
drag, startPoint x: 237, startPoint y: 108, endPoint x: 149, endPoint y: 130, distance: 90.6
click at [149, 130] on div "Subscriptions. This page is ready Subscriptions Create subscription Bulk update…" at bounding box center [464, 235] width 928 height 470
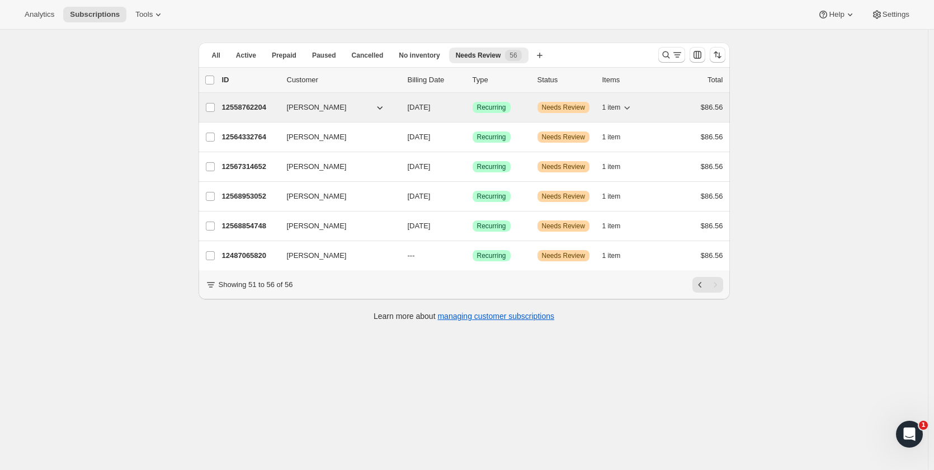
click at [250, 108] on p "12558762204" at bounding box center [250, 107] width 56 height 11
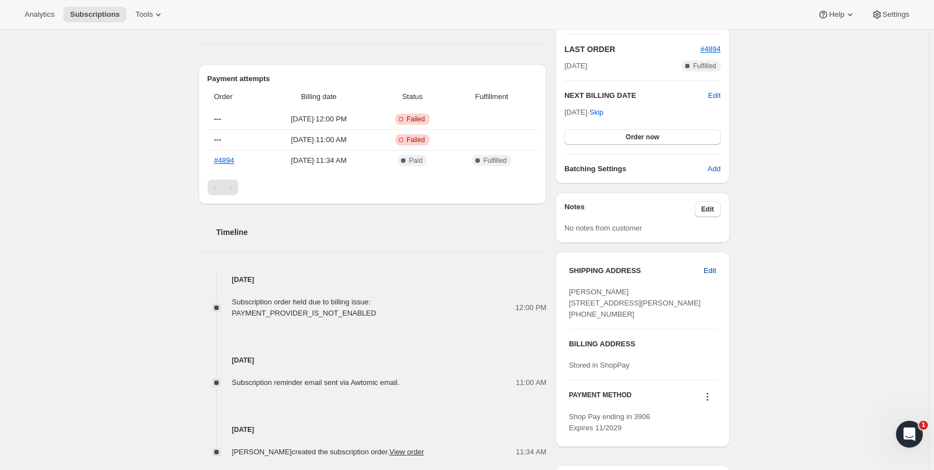
scroll to position [436, 0]
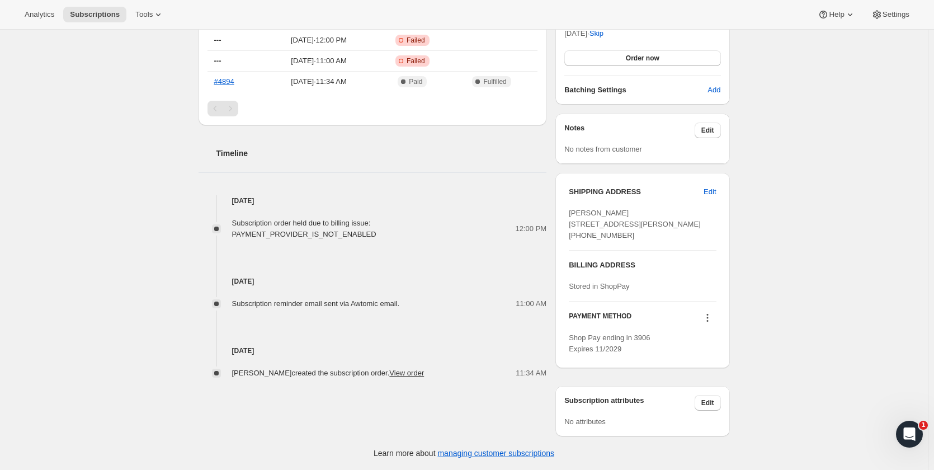
click at [708, 319] on icon at bounding box center [707, 317] width 11 height 11
click at [688, 357] on span "Send link to update card" at bounding box center [710, 361] width 78 height 8
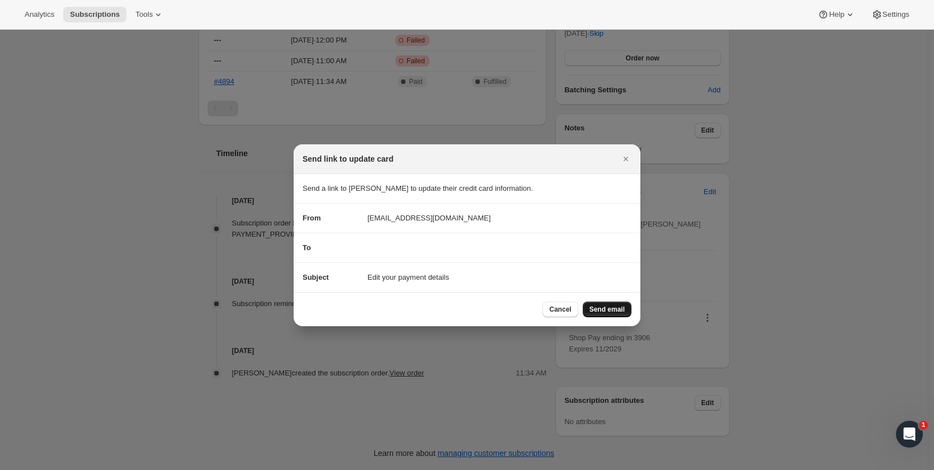
click at [610, 309] on span "Send email" at bounding box center [607, 309] width 35 height 9
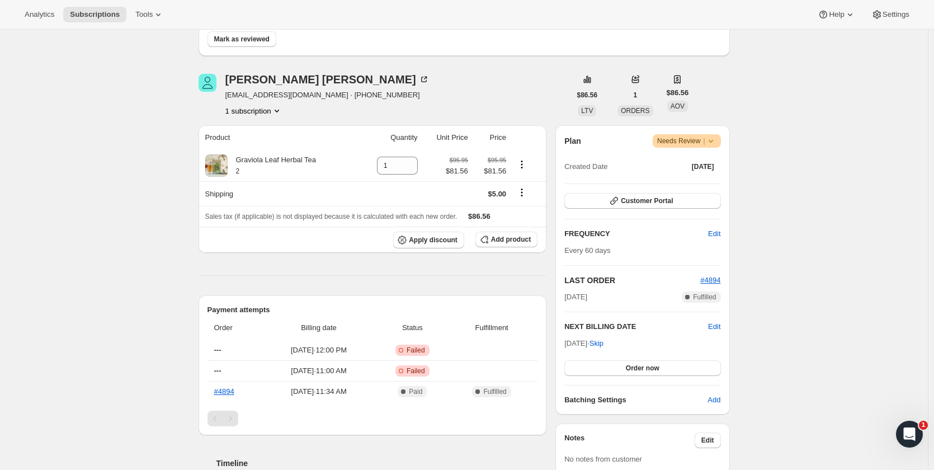
scroll to position [0, 0]
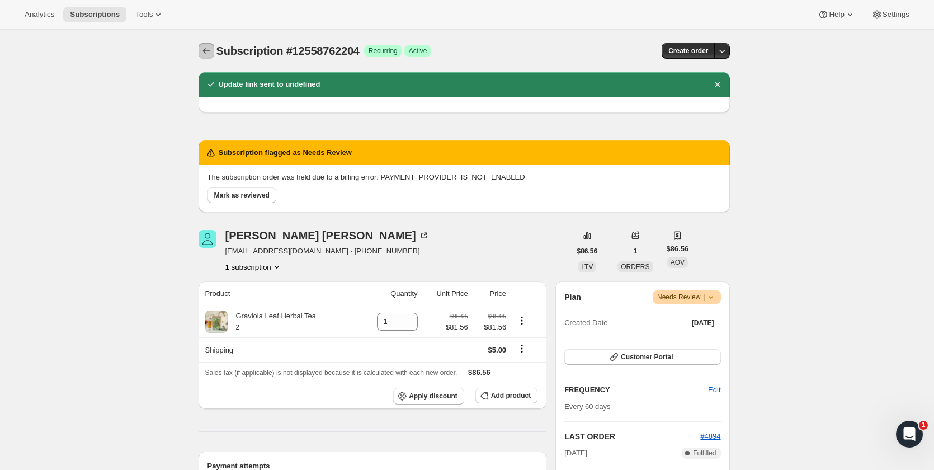
click at [204, 48] on icon "Subscriptions" at bounding box center [206, 50] width 11 height 11
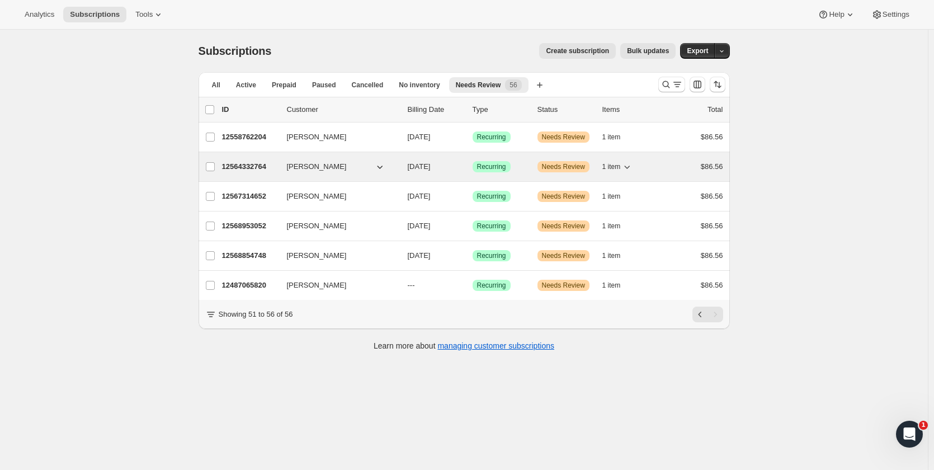
click at [243, 168] on p "12564332764" at bounding box center [250, 166] width 56 height 11
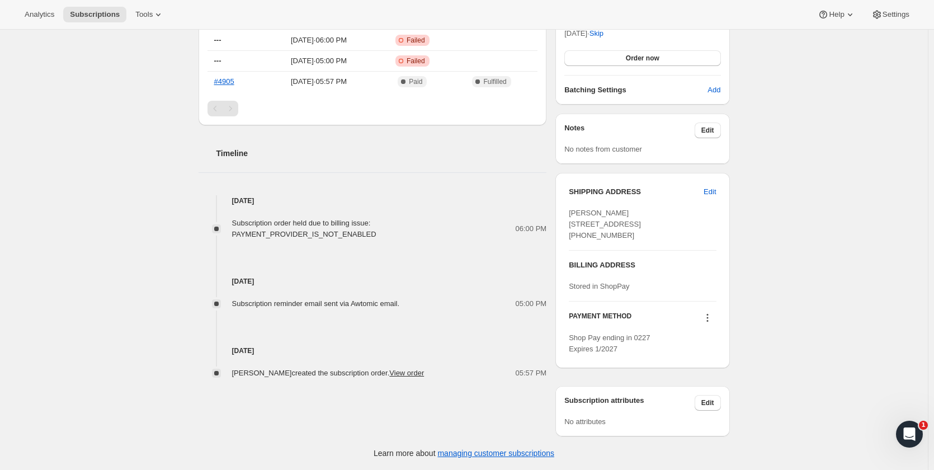
scroll to position [436, 0]
click at [709, 314] on icon at bounding box center [707, 317] width 11 height 11
click at [711, 357] on span "Send link to update card" at bounding box center [710, 361] width 78 height 8
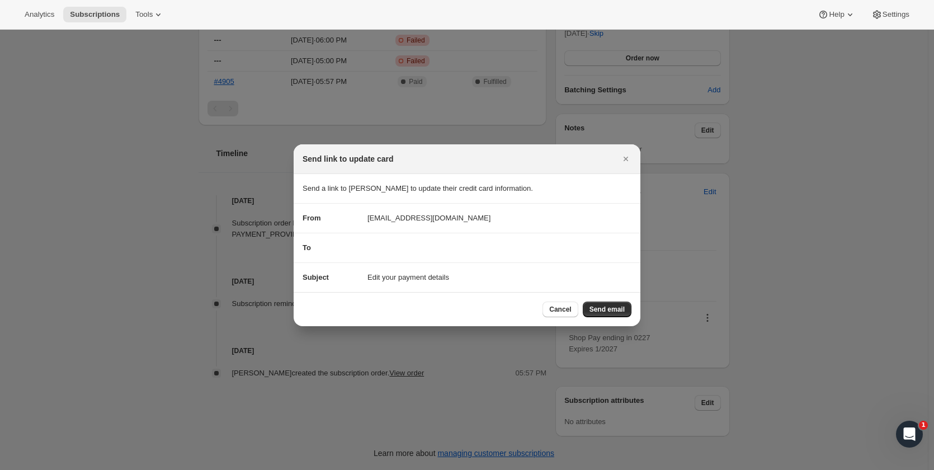
scroll to position [0, 0]
click at [609, 309] on span "Send email" at bounding box center [607, 309] width 35 height 9
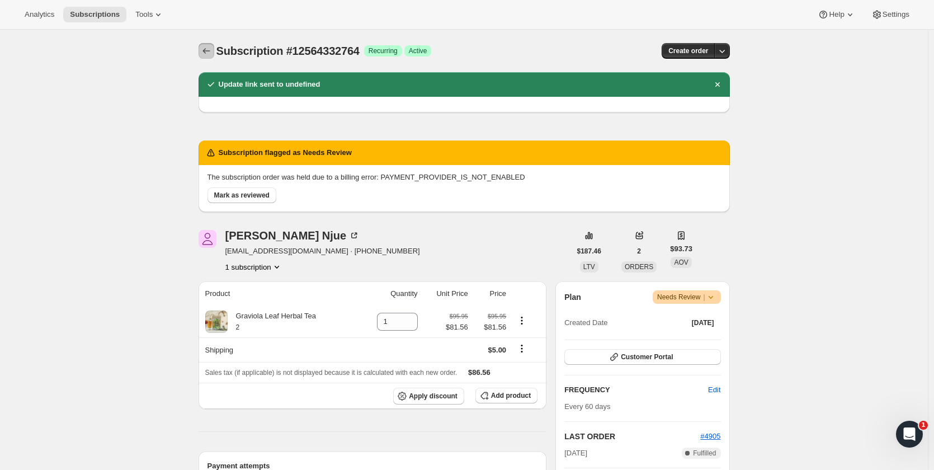
click at [209, 51] on icon "Subscriptions" at bounding box center [206, 51] width 7 height 6
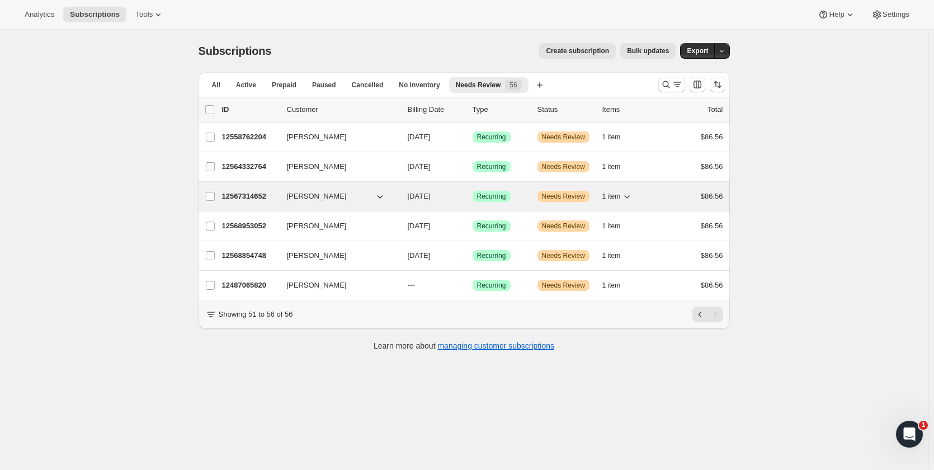
click at [237, 195] on p "12567314652" at bounding box center [250, 196] width 56 height 11
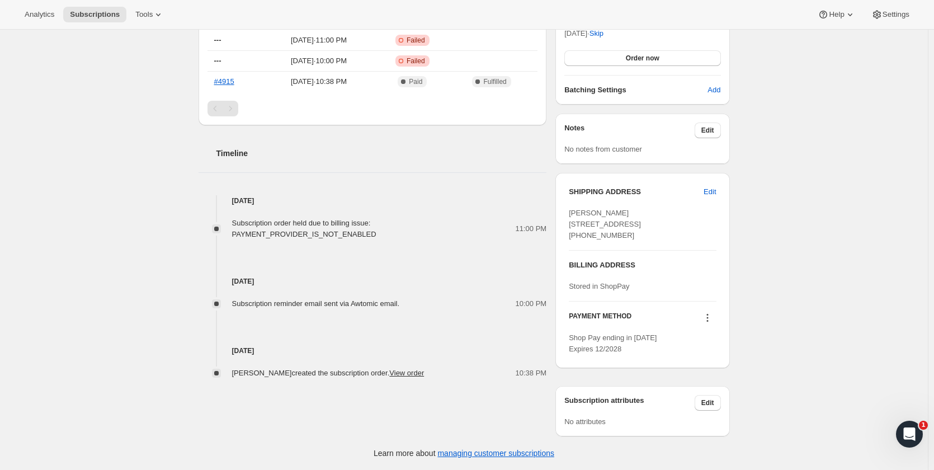
scroll to position [447, 0]
click at [708, 318] on icon at bounding box center [708, 318] width 2 height 2
click at [708, 368] on span "Send link to update card" at bounding box center [710, 372] width 78 height 8
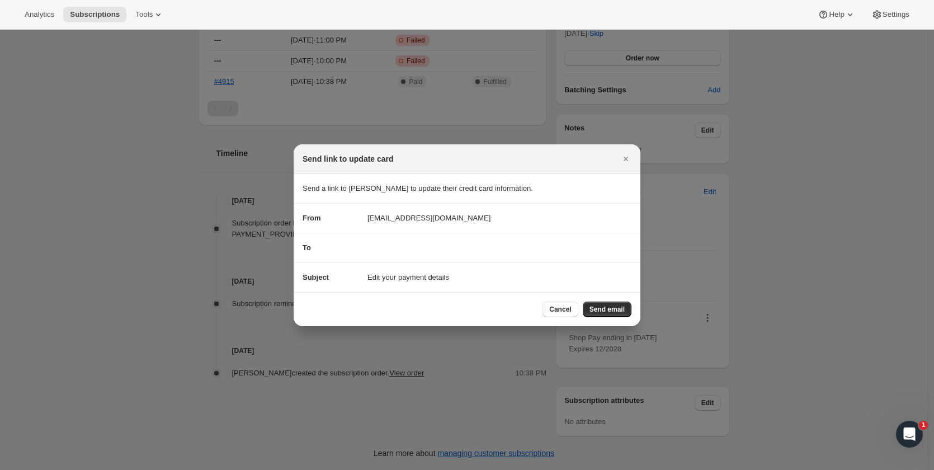
scroll to position [0, 0]
click at [607, 308] on span "Send email" at bounding box center [607, 309] width 35 height 9
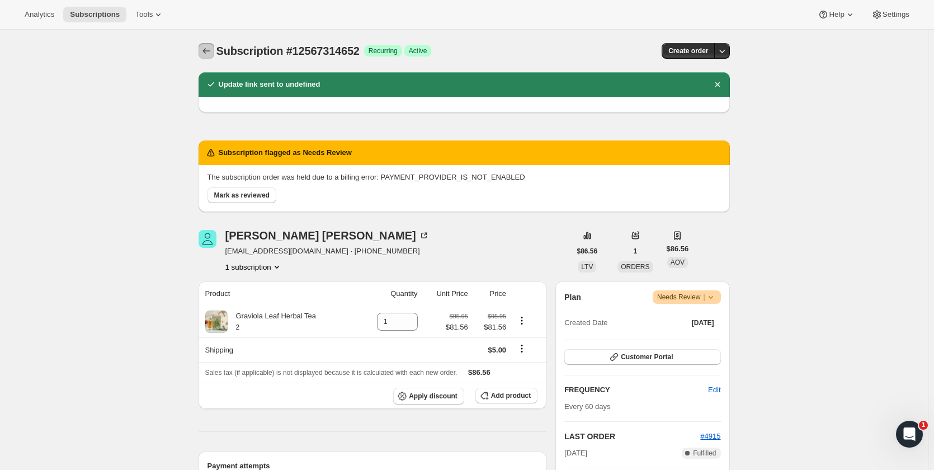
click at [208, 53] on icon "Subscriptions" at bounding box center [206, 51] width 7 height 6
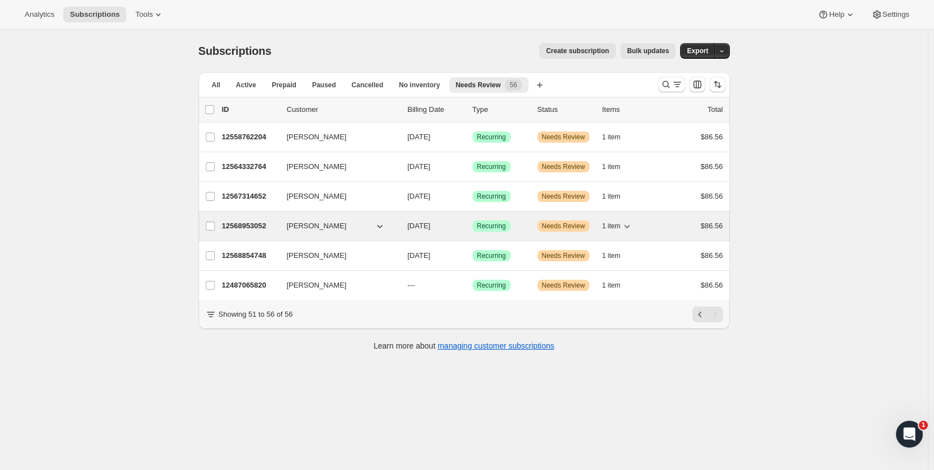
click at [241, 224] on p "12568953052" at bounding box center [250, 225] width 56 height 11
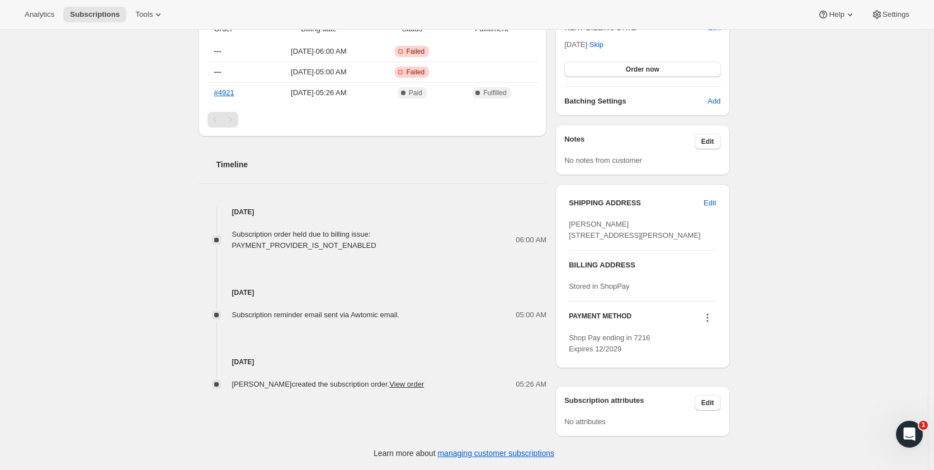
scroll to position [425, 0]
click at [708, 318] on icon at bounding box center [708, 318] width 2 height 2
click at [704, 357] on span "Send link to update card" at bounding box center [710, 361] width 78 height 8
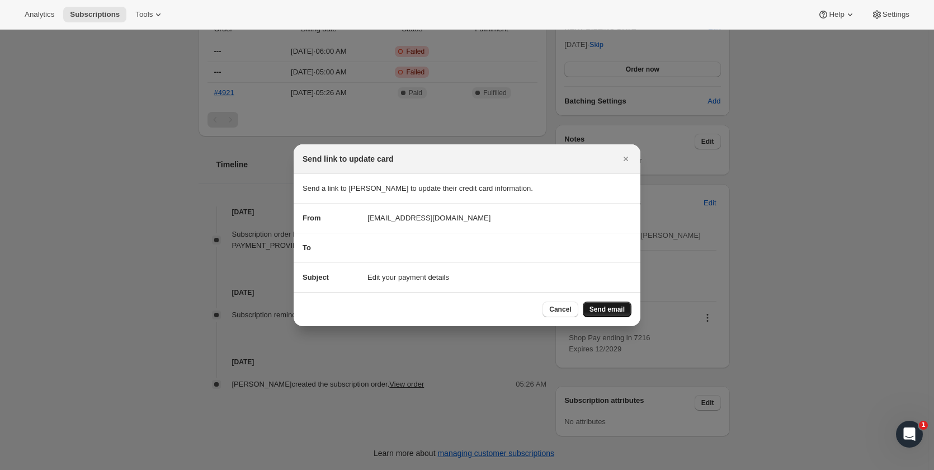
click at [604, 308] on span "Send email" at bounding box center [607, 309] width 35 height 9
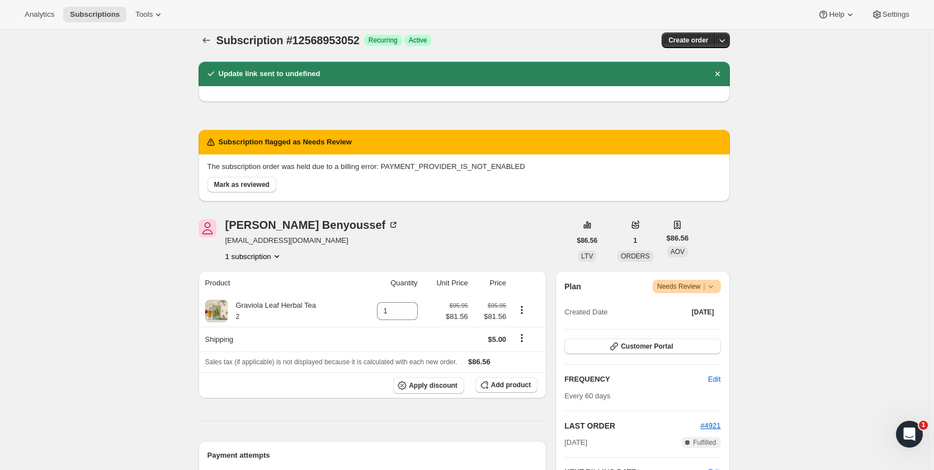
scroll to position [0, 0]
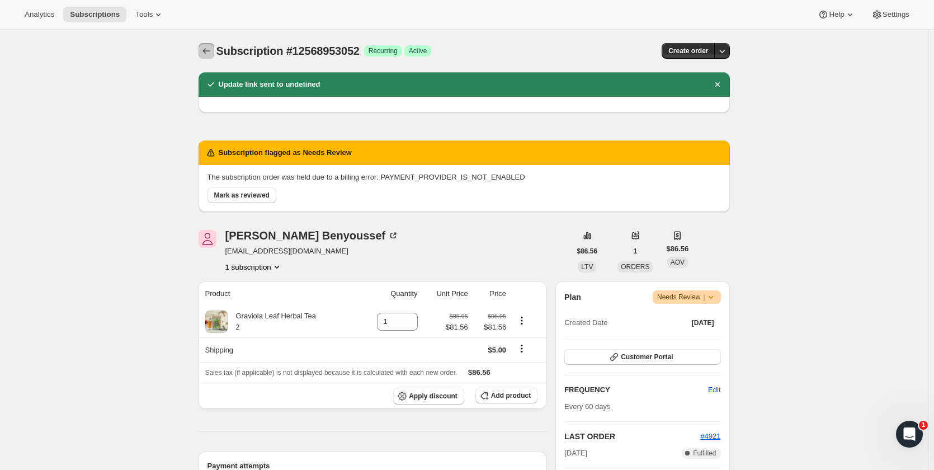
click at [204, 50] on icon "Subscriptions" at bounding box center [206, 50] width 11 height 11
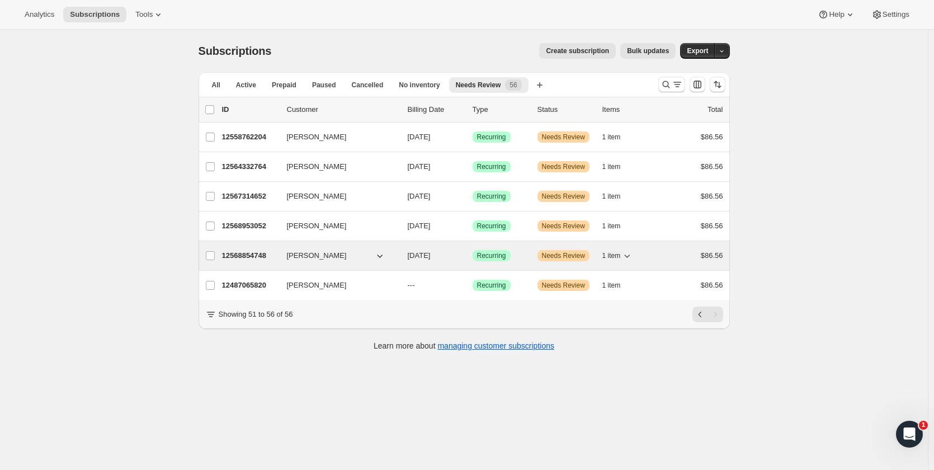
click at [238, 257] on p "12568854748" at bounding box center [250, 255] width 56 height 11
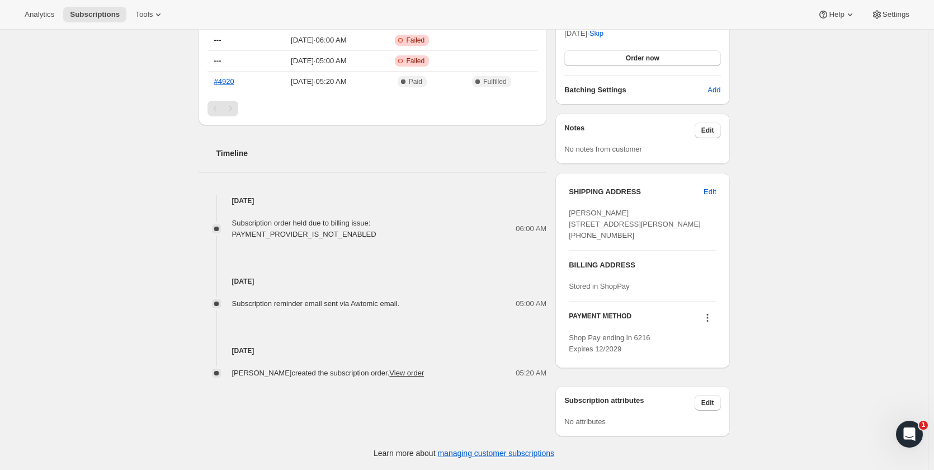
scroll to position [447, 0]
click at [706, 318] on icon at bounding box center [707, 317] width 11 height 11
click at [711, 368] on span "Send link to update card" at bounding box center [710, 372] width 78 height 8
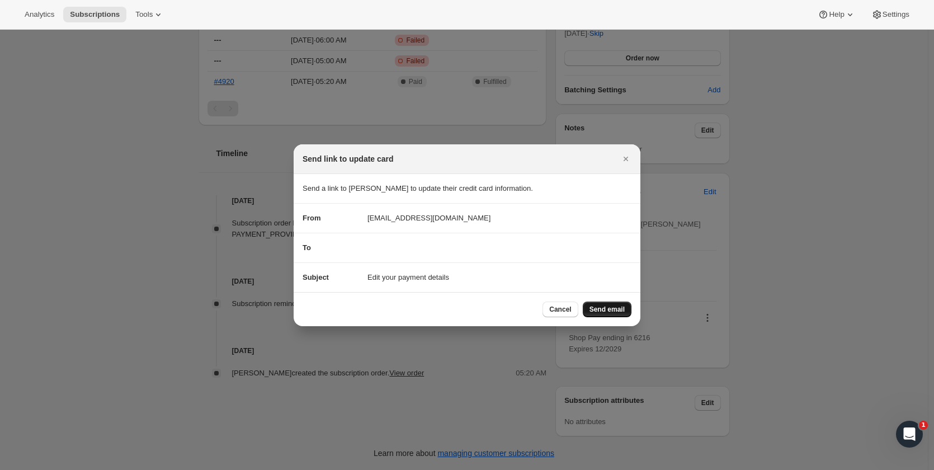
click at [606, 307] on span "Send email" at bounding box center [607, 309] width 35 height 9
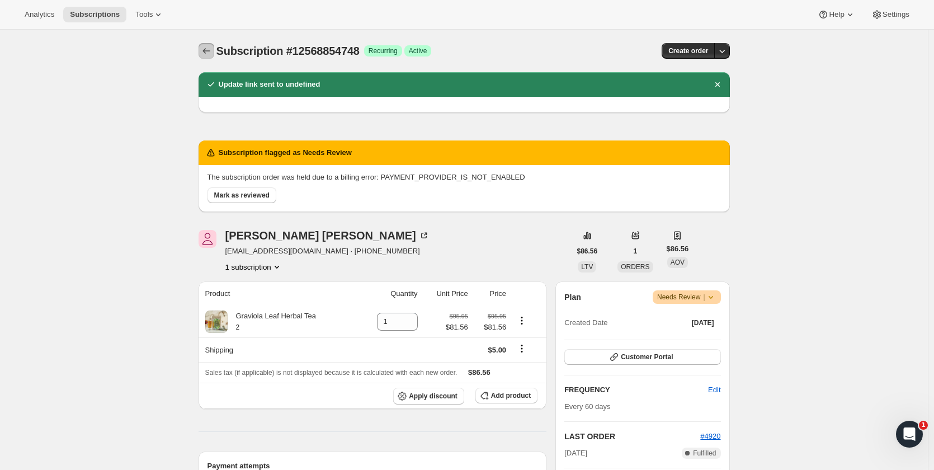
click at [212, 50] on icon "Subscriptions" at bounding box center [206, 50] width 11 height 11
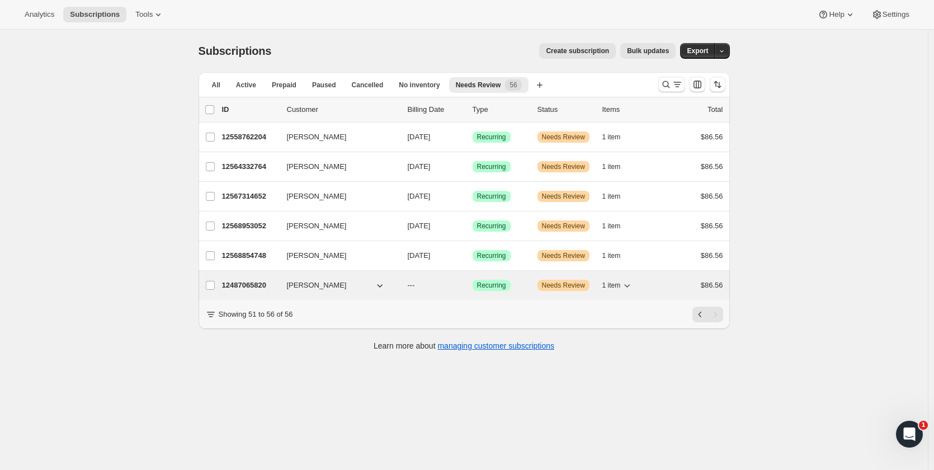
click at [245, 286] on p "12487065820" at bounding box center [250, 285] width 56 height 11
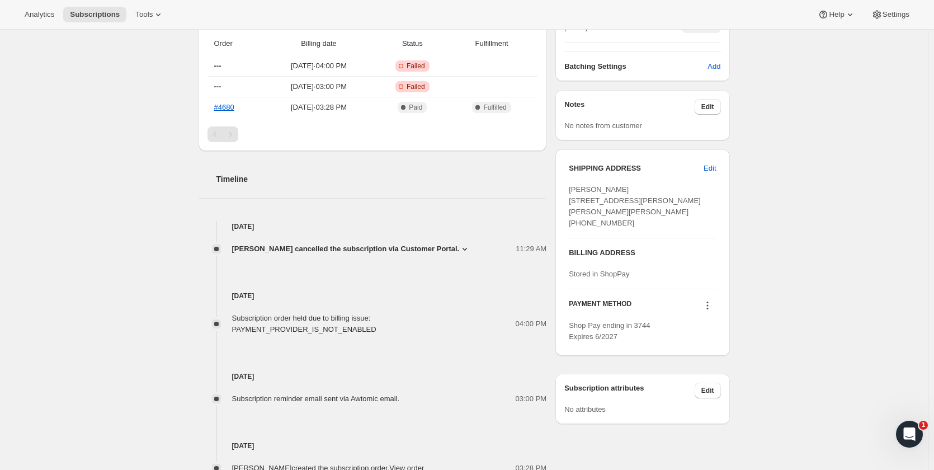
scroll to position [414, 0]
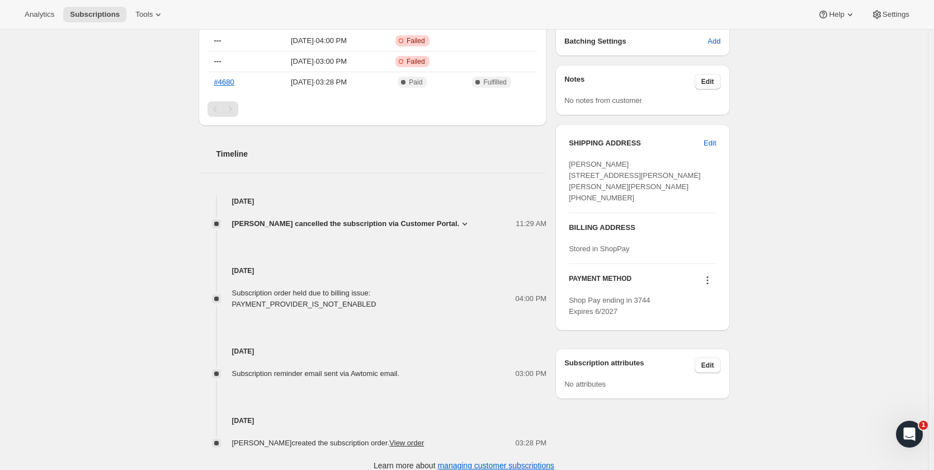
click at [708, 281] on icon at bounding box center [708, 281] width 2 height 2
click at [704, 308] on span "Send link to update card" at bounding box center [710, 312] width 78 height 8
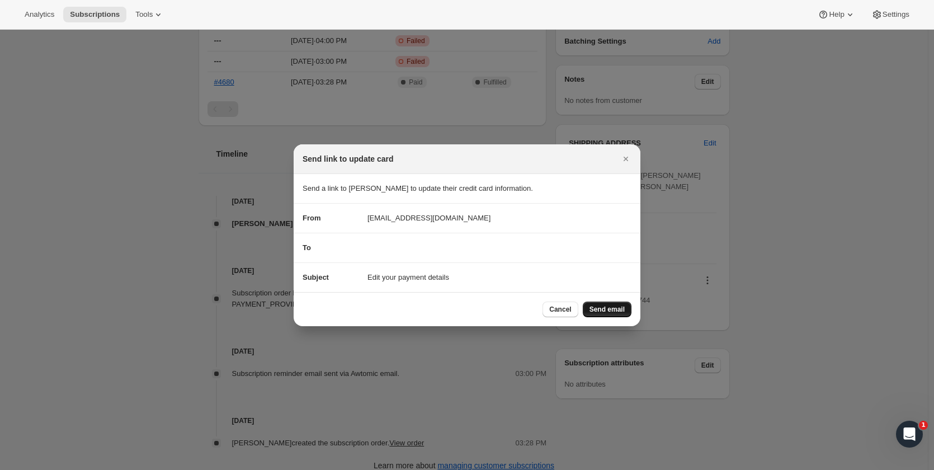
click at [613, 313] on span "Send email" at bounding box center [607, 309] width 35 height 9
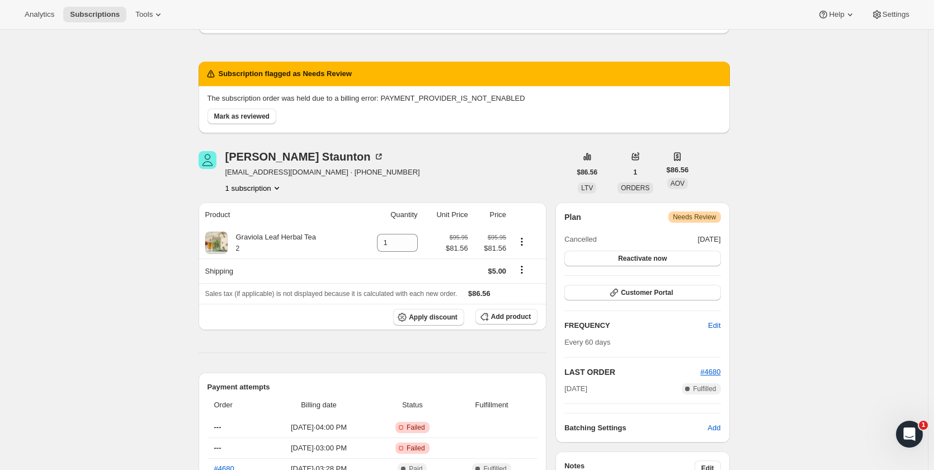
scroll to position [78, 0]
